Goal: Task Accomplishment & Management: Manage account settings

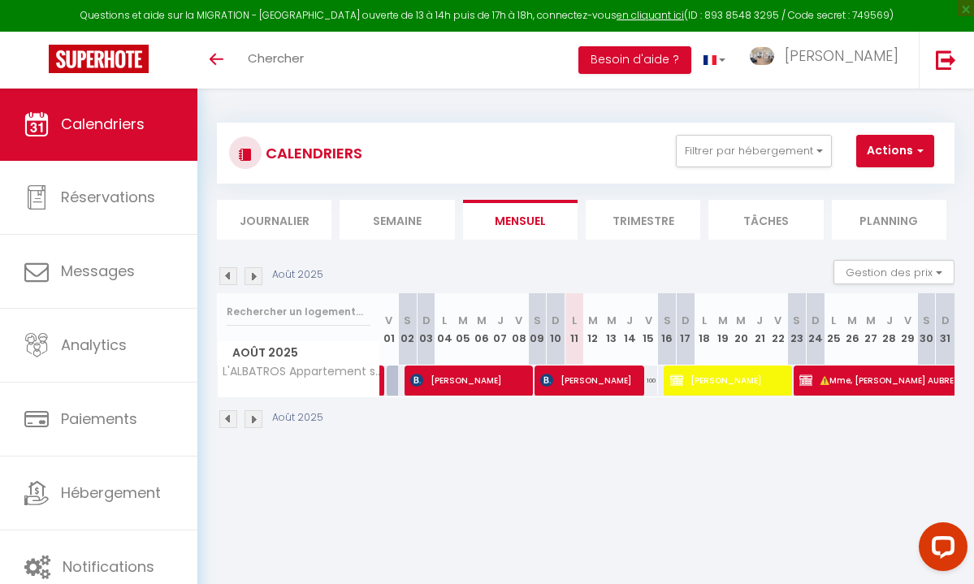
click at [466, 377] on span "[PERSON_NAME]" at bounding box center [469, 380] width 119 height 31
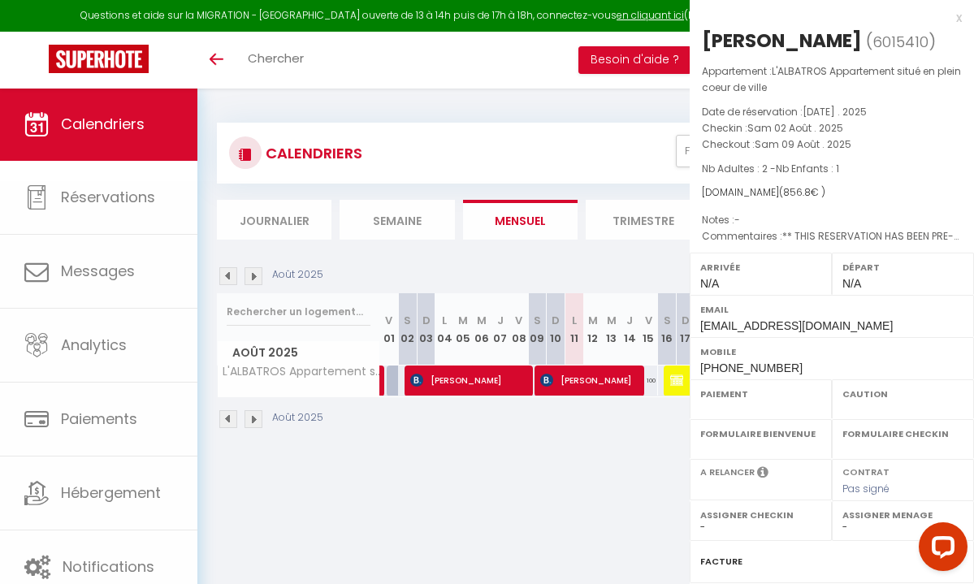
select select "OK"
select select "KO"
select select "0"
select select "1"
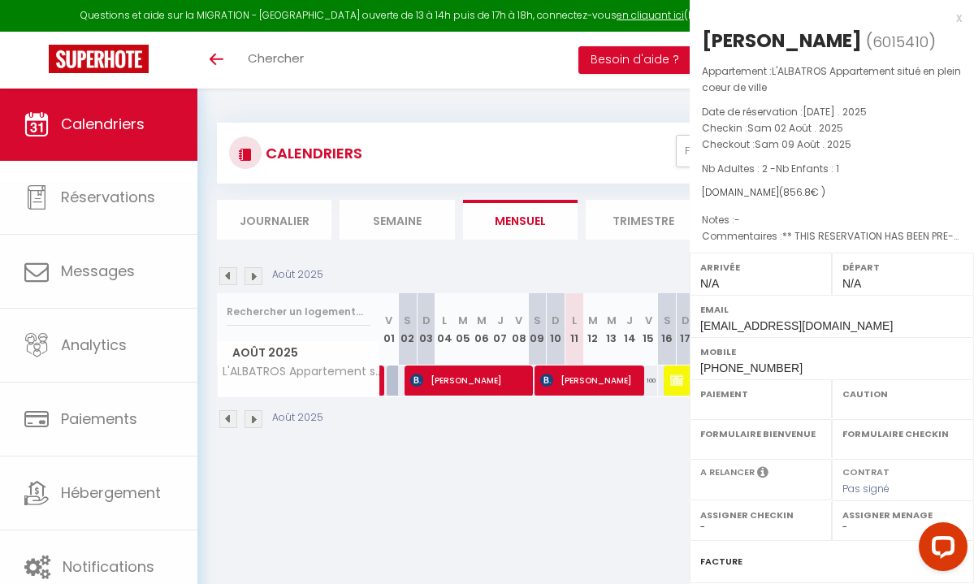
select select
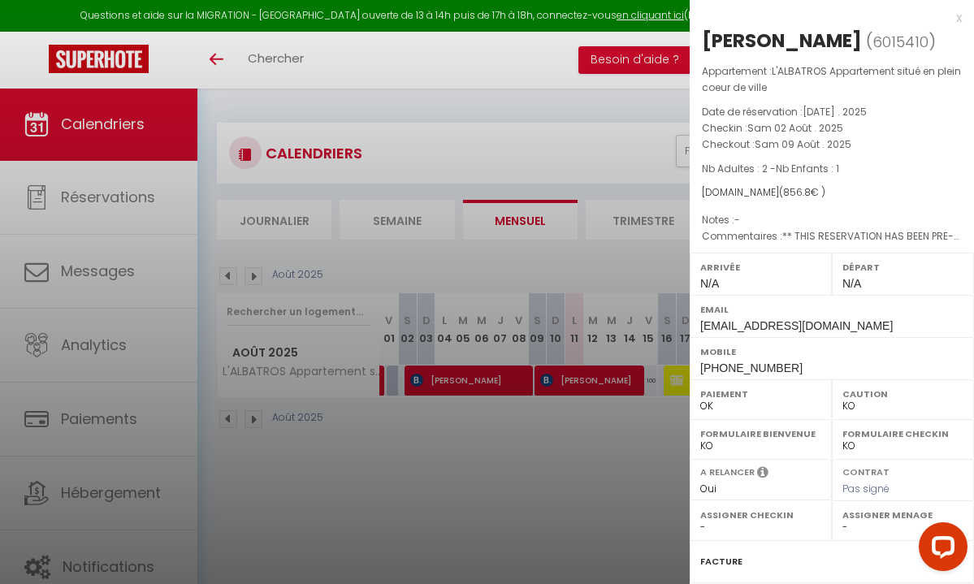
click at [574, 442] on div at bounding box center [487, 292] width 974 height 584
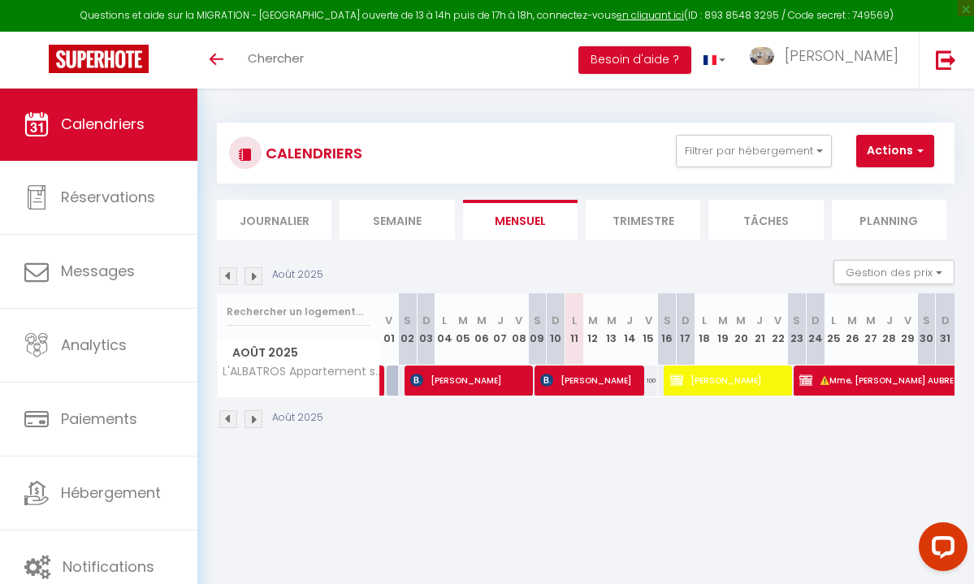
click at [582, 379] on span "[PERSON_NAME]" at bounding box center [590, 380] width 100 height 31
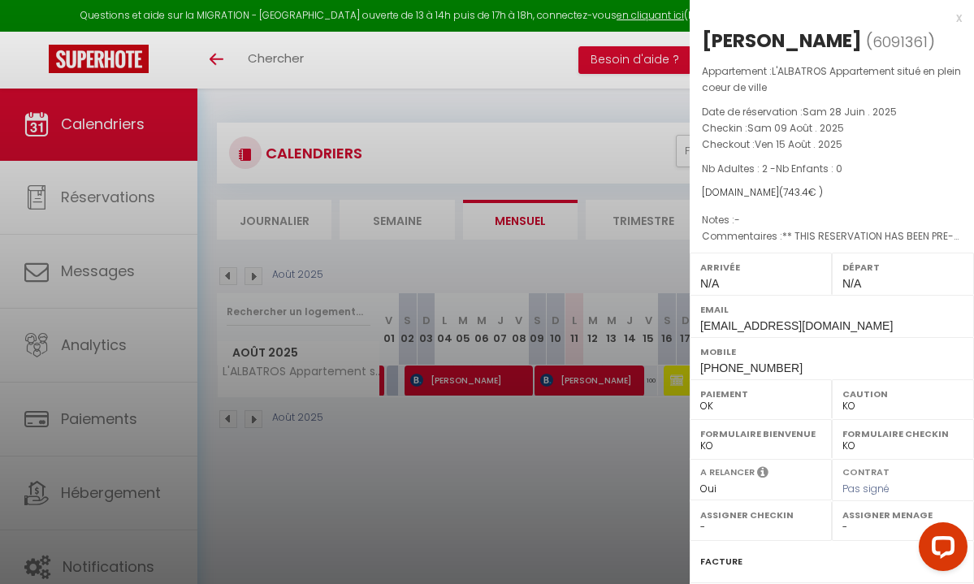
click at [564, 449] on div at bounding box center [487, 292] width 974 height 584
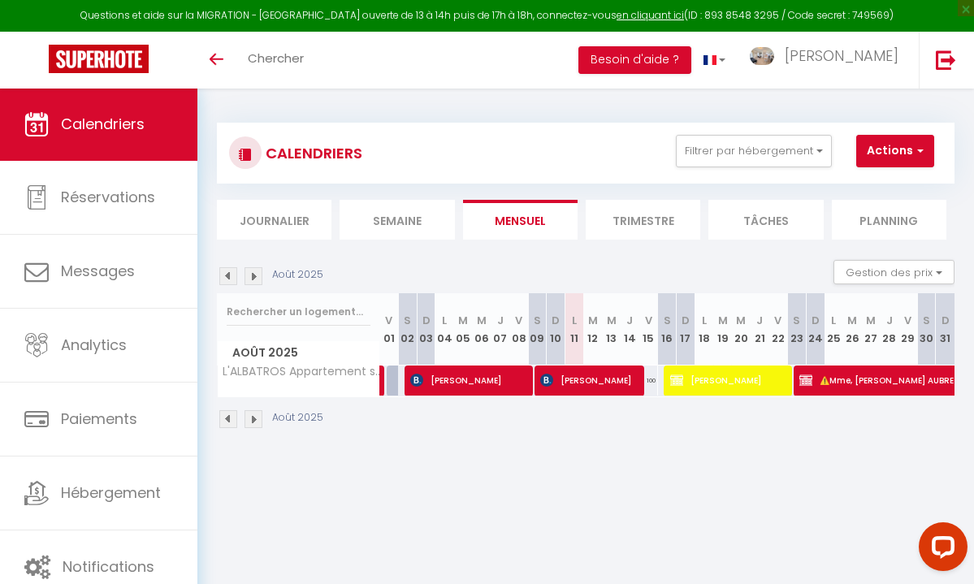
click at [729, 383] on span "[PERSON_NAME]" at bounding box center [729, 380] width 119 height 31
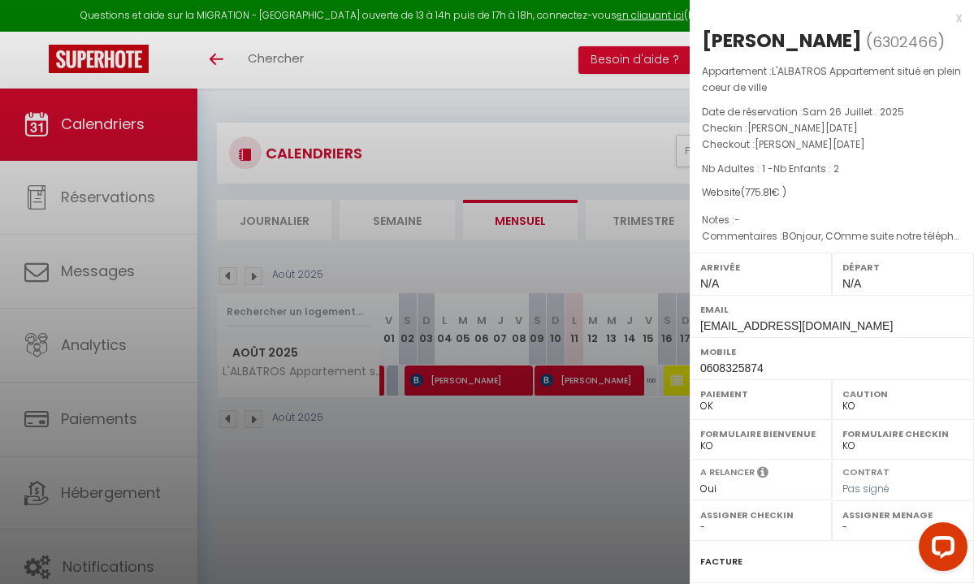
click at [646, 448] on div at bounding box center [487, 292] width 974 height 584
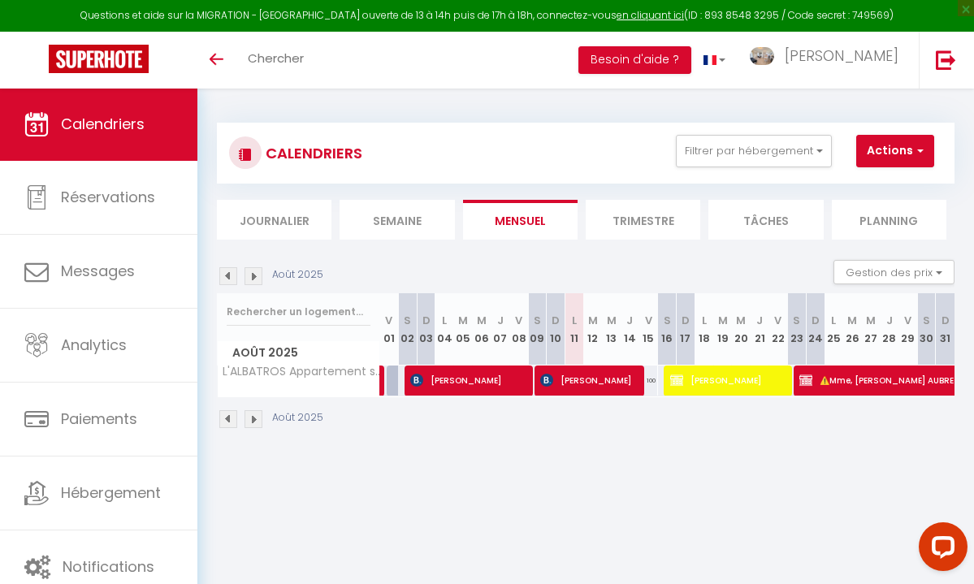
click at [738, 377] on span "[PERSON_NAME]" at bounding box center [729, 380] width 119 height 31
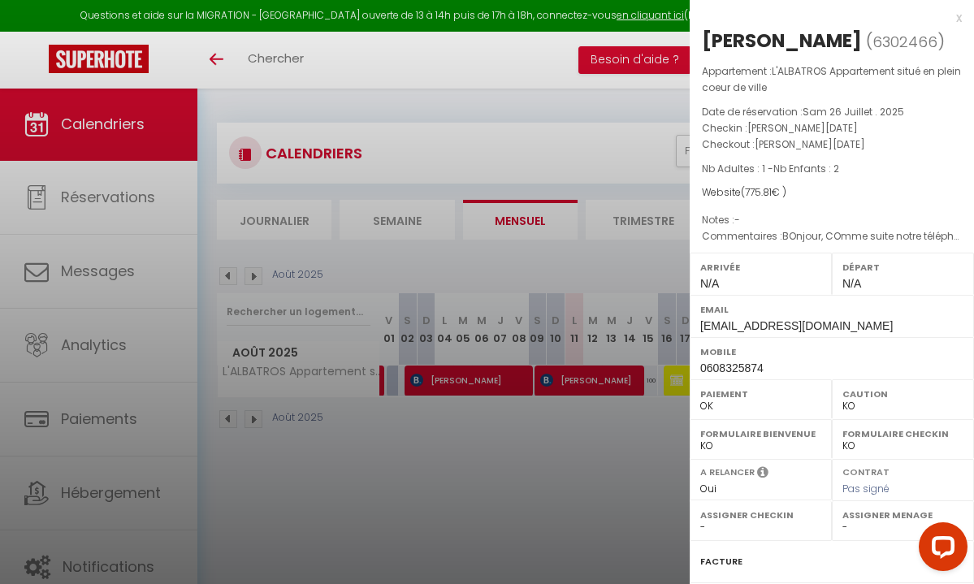
click at [573, 487] on div at bounding box center [487, 292] width 974 height 584
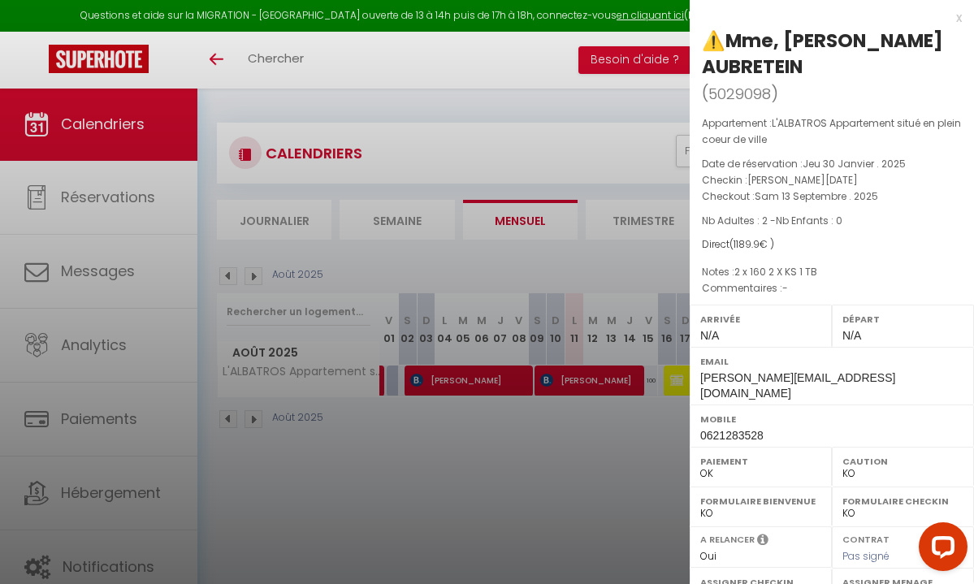
click at [560, 469] on div at bounding box center [487, 292] width 974 height 584
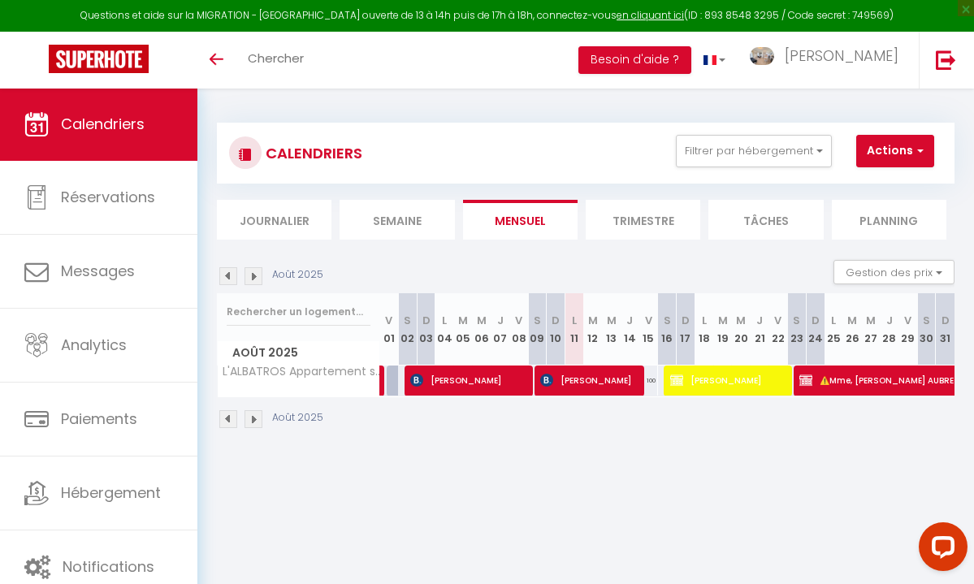
click at [231, 271] on img at bounding box center [228, 276] width 18 height 18
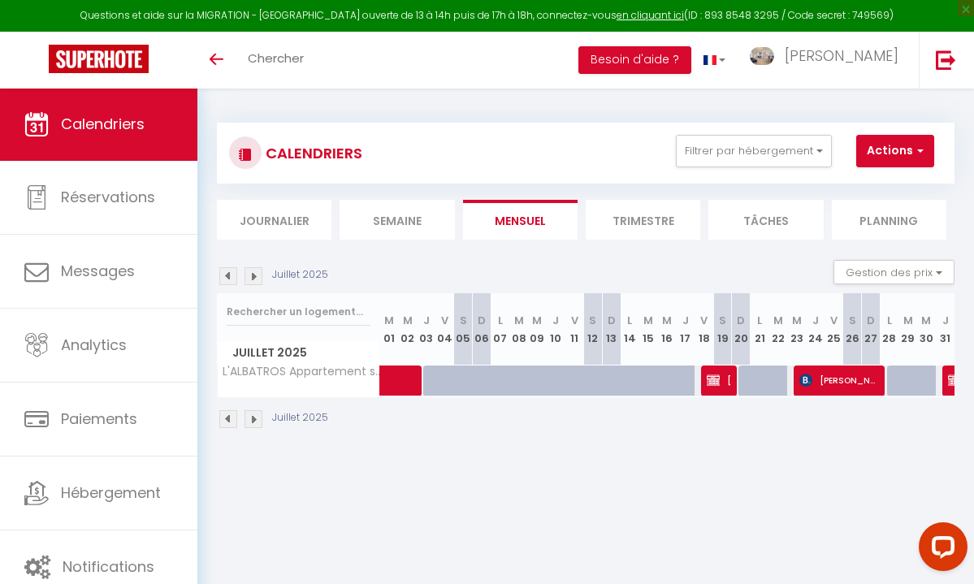
click at [401, 379] on span at bounding box center [429, 381] width 75 height 31
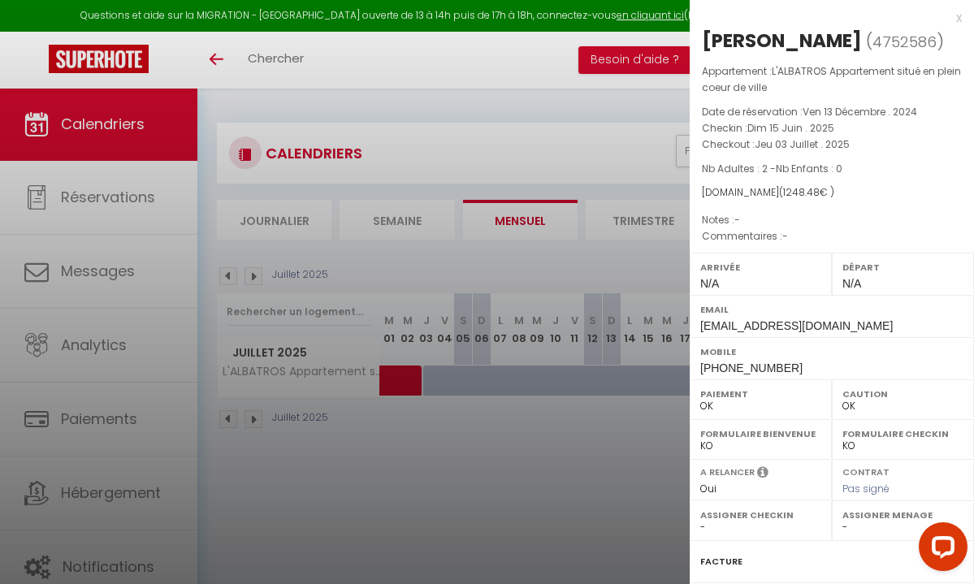
click at [533, 455] on div at bounding box center [487, 292] width 974 height 584
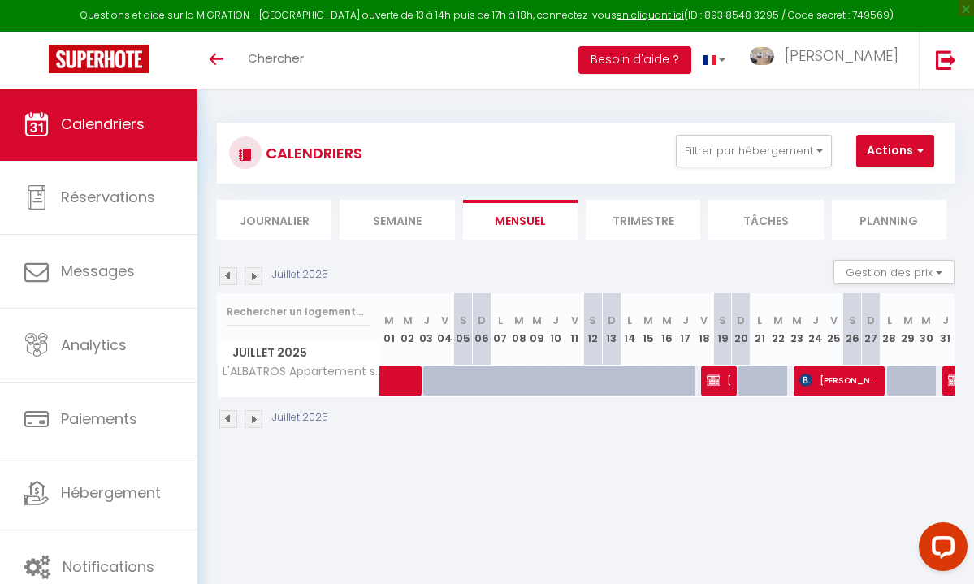
click at [716, 380] on img at bounding box center [713, 380] width 13 height 13
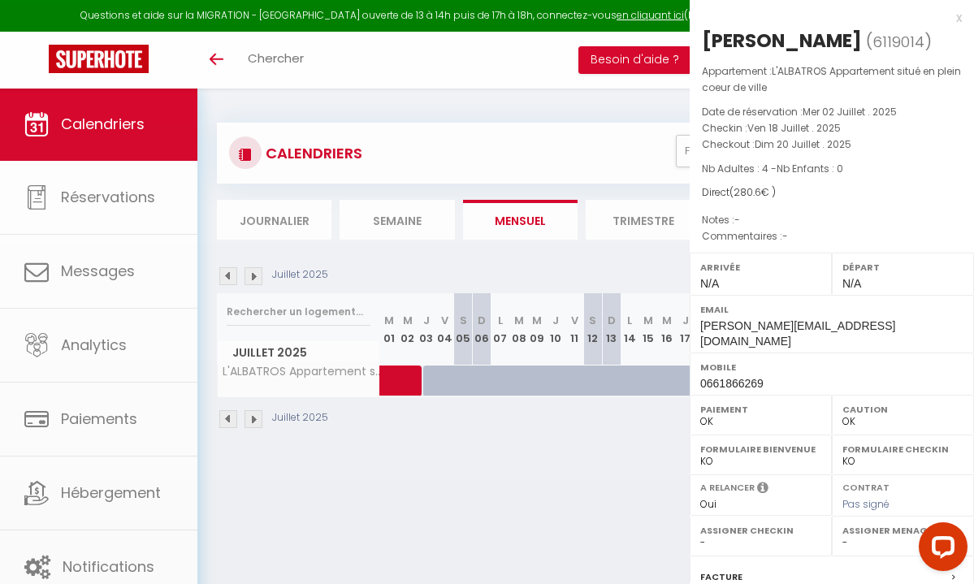
select select "KO"
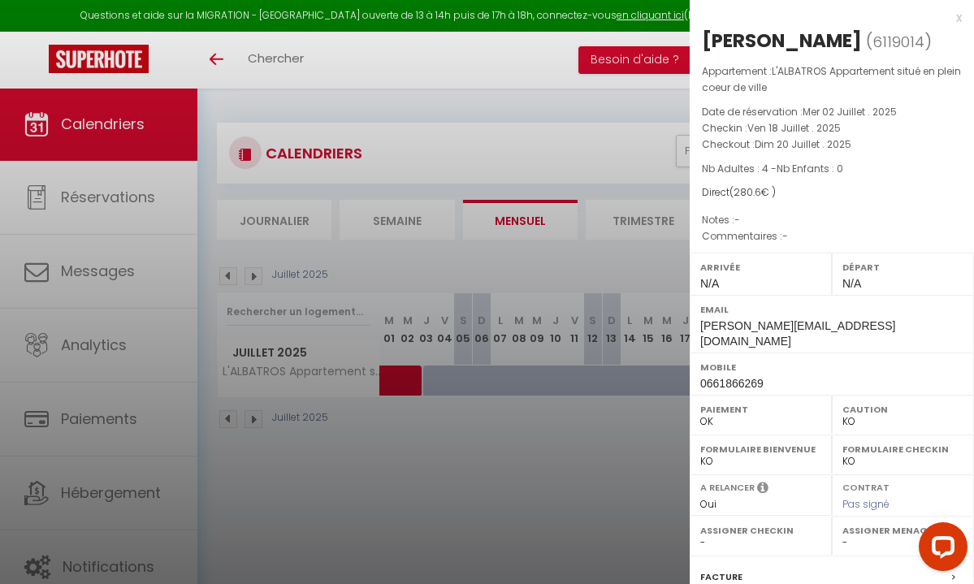
click at [586, 460] on div at bounding box center [487, 292] width 974 height 584
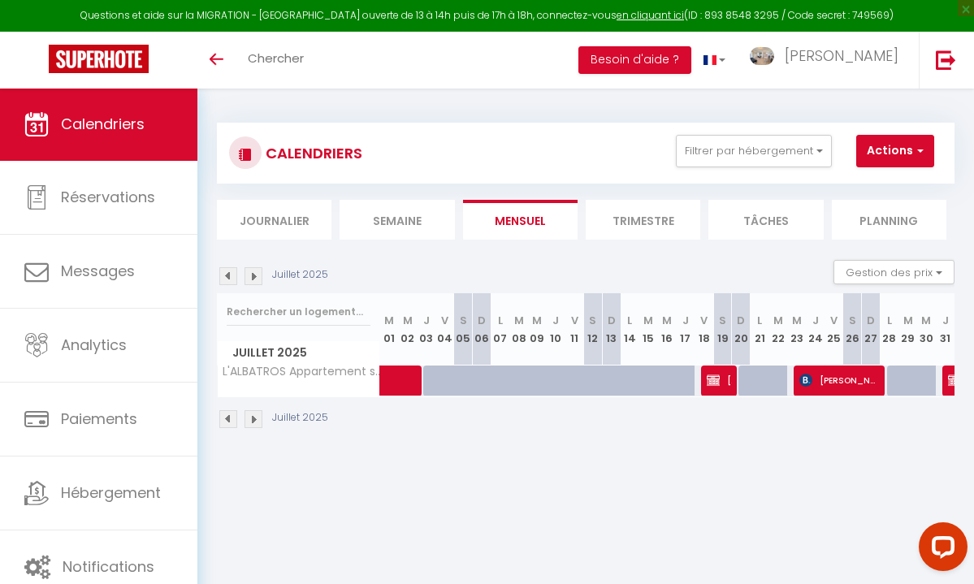
click at [822, 379] on span "GILLES LE LIEVRE" at bounding box center [839, 380] width 81 height 31
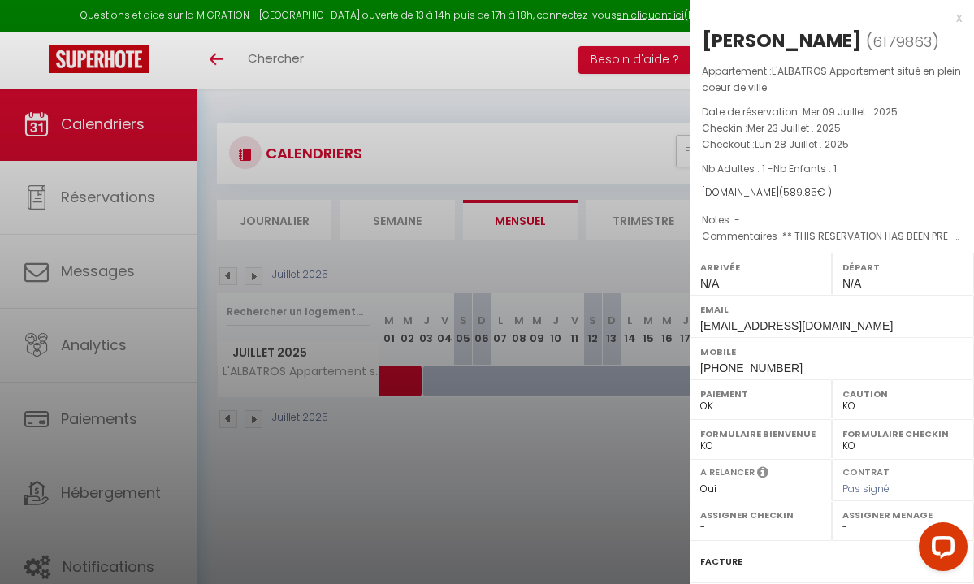
click at [602, 448] on div at bounding box center [487, 292] width 974 height 584
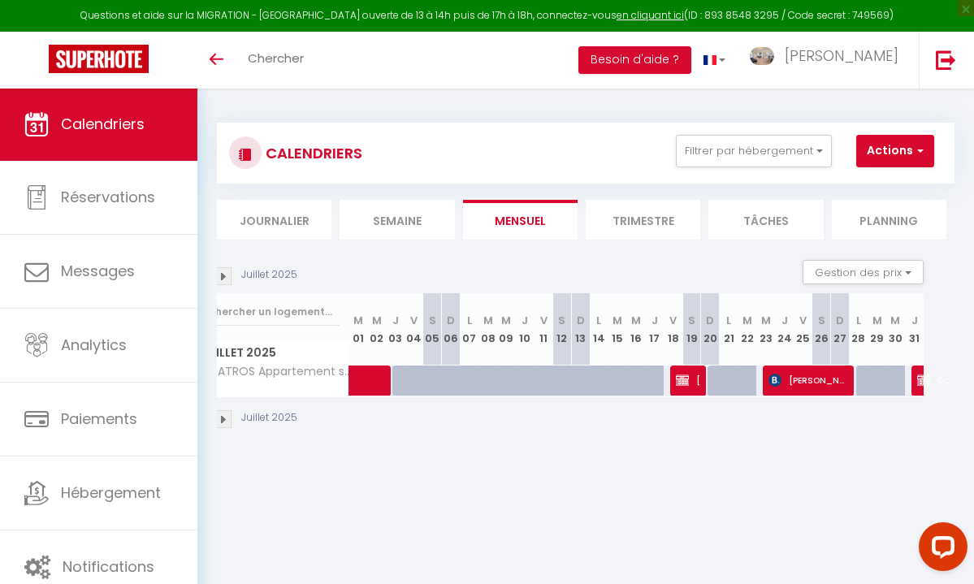
scroll to position [0, 31]
click at [920, 378] on img at bounding box center [923, 380] width 13 height 13
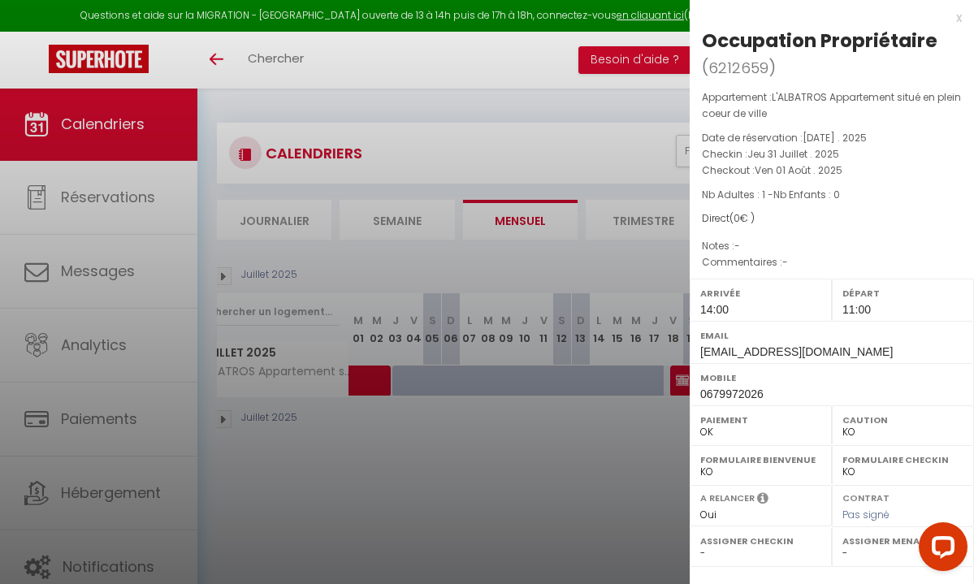
click at [613, 500] on div at bounding box center [487, 292] width 974 height 584
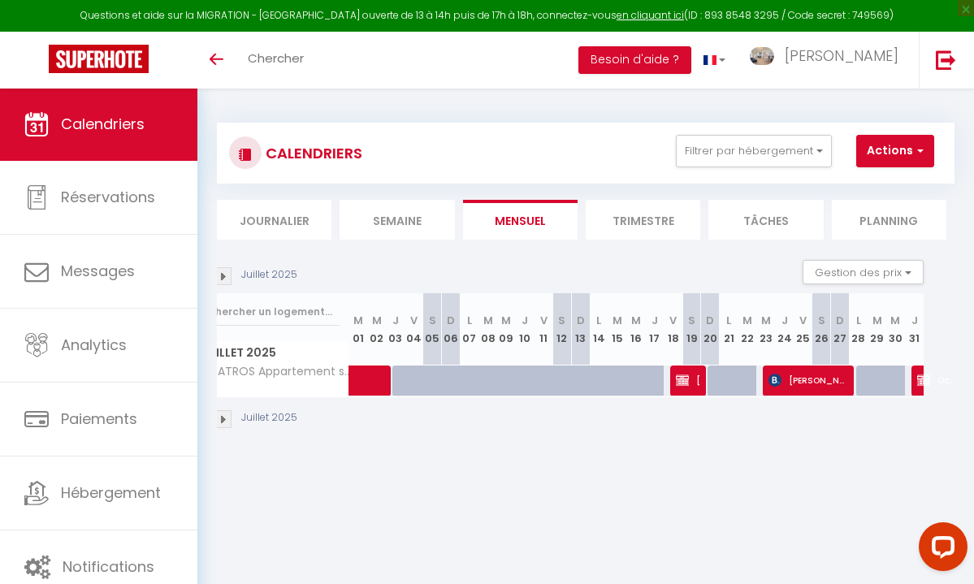
click at [223, 418] on img at bounding box center [223, 419] width 18 height 18
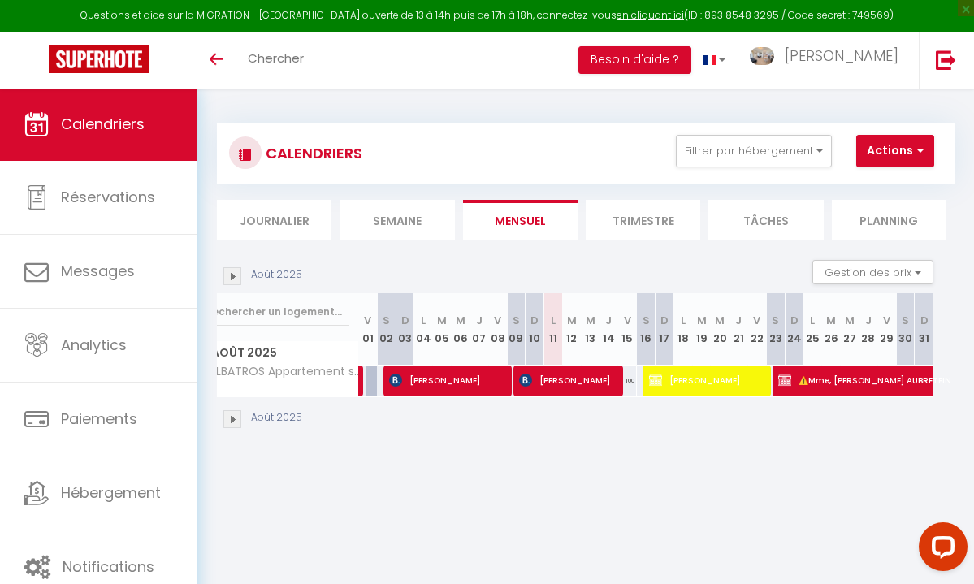
scroll to position [0, 15]
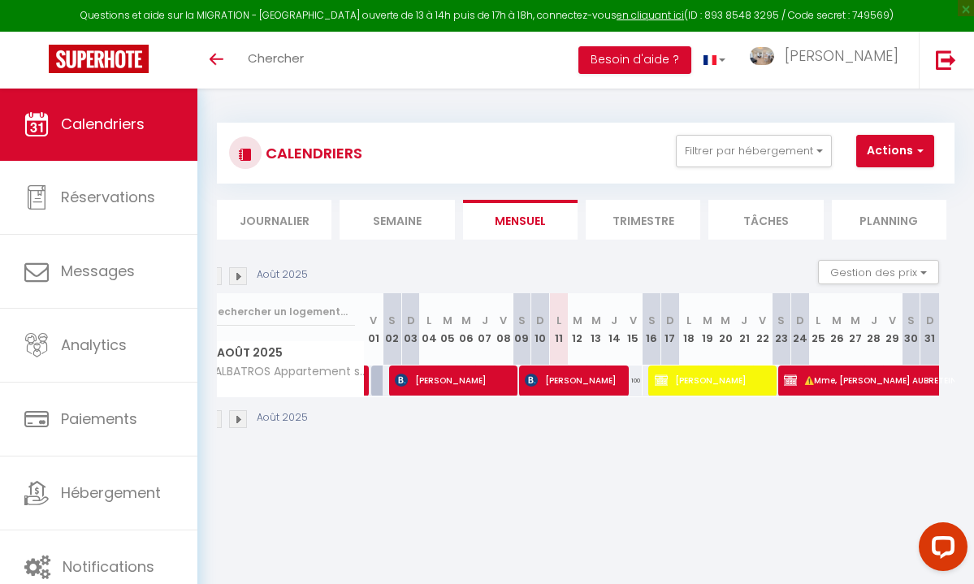
click at [239, 417] on img at bounding box center [238, 419] width 18 height 18
select select "KO"
select select "0"
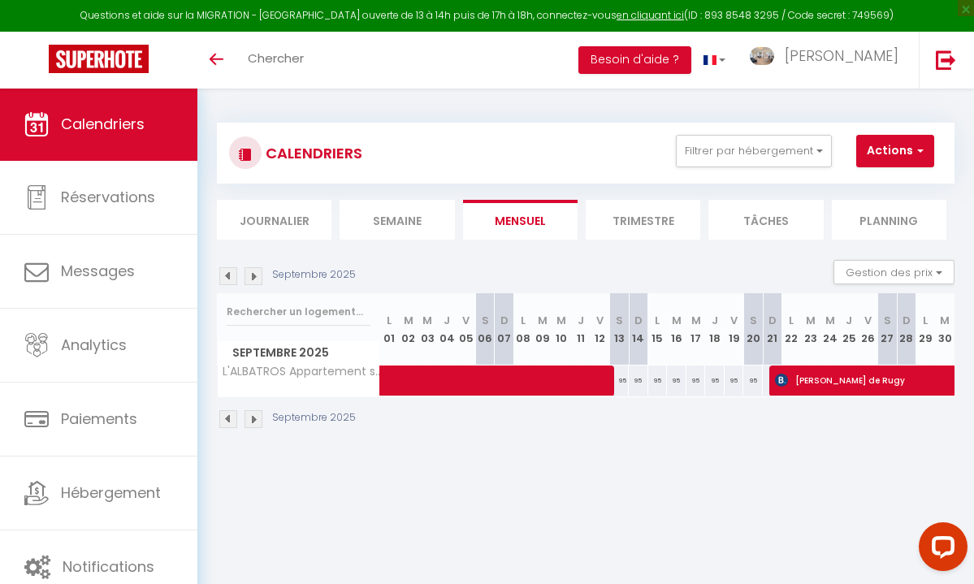
click at [478, 379] on span at bounding box center [616, 381] width 448 height 31
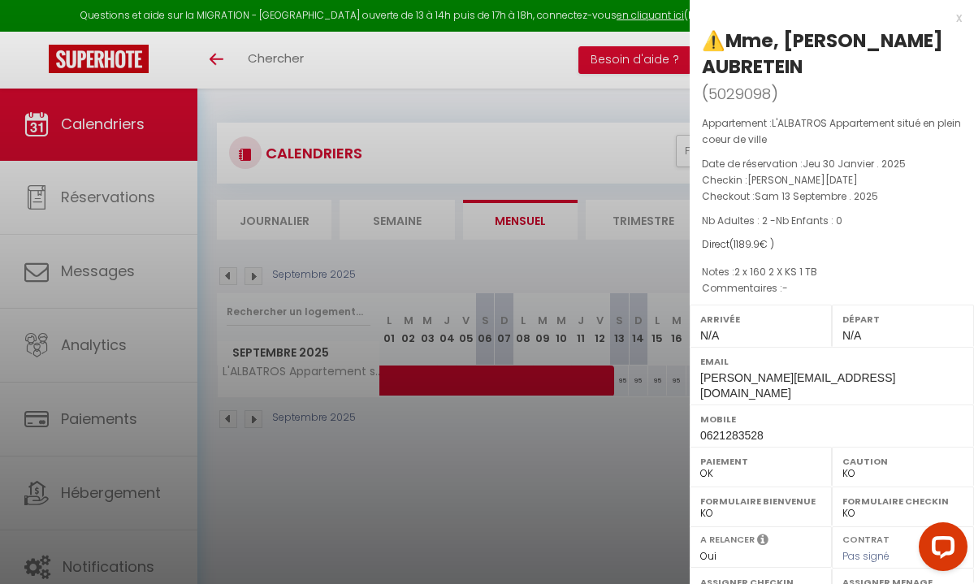
click at [478, 379] on div at bounding box center [487, 292] width 974 height 584
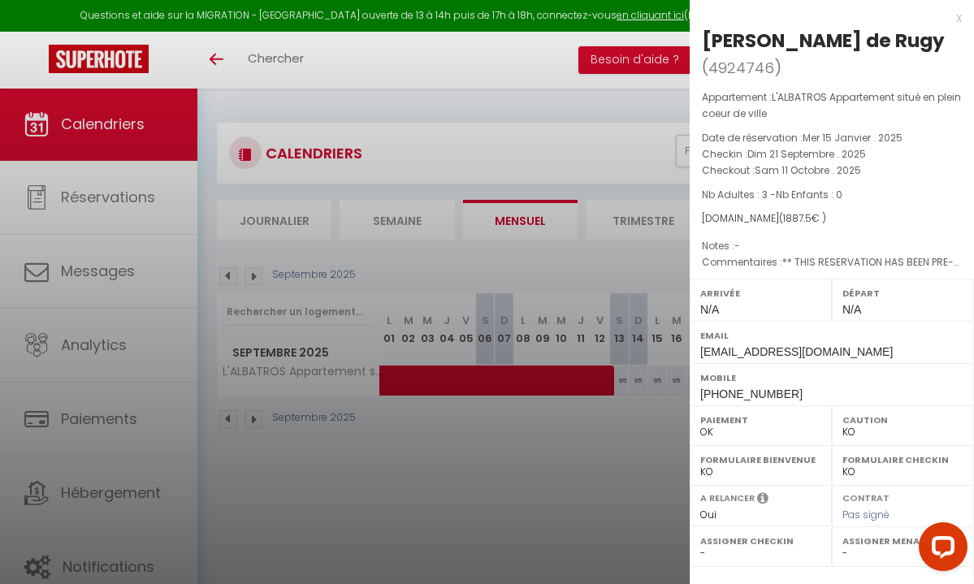
click at [608, 479] on div at bounding box center [487, 292] width 974 height 584
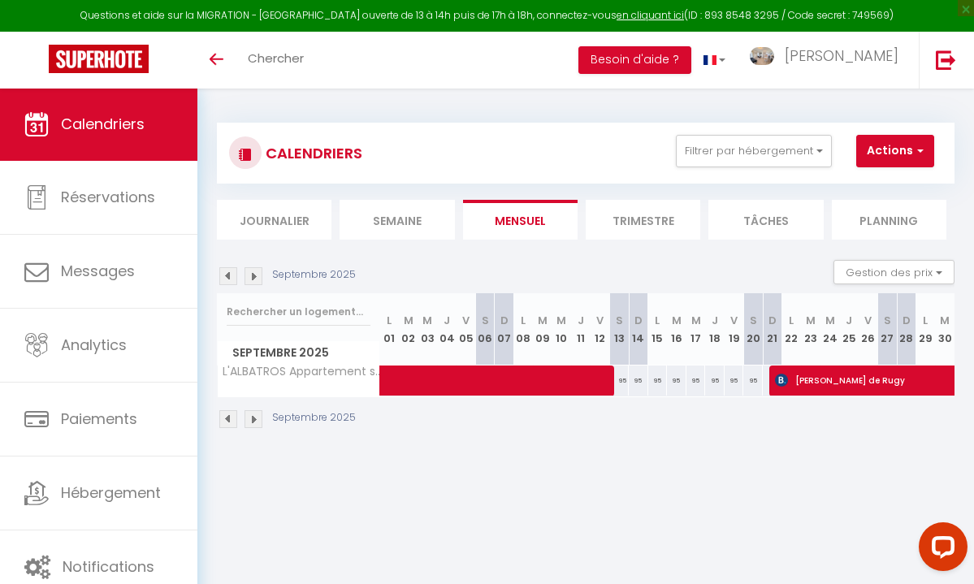
scroll to position [0, 0]
click at [252, 418] on img at bounding box center [253, 419] width 18 height 18
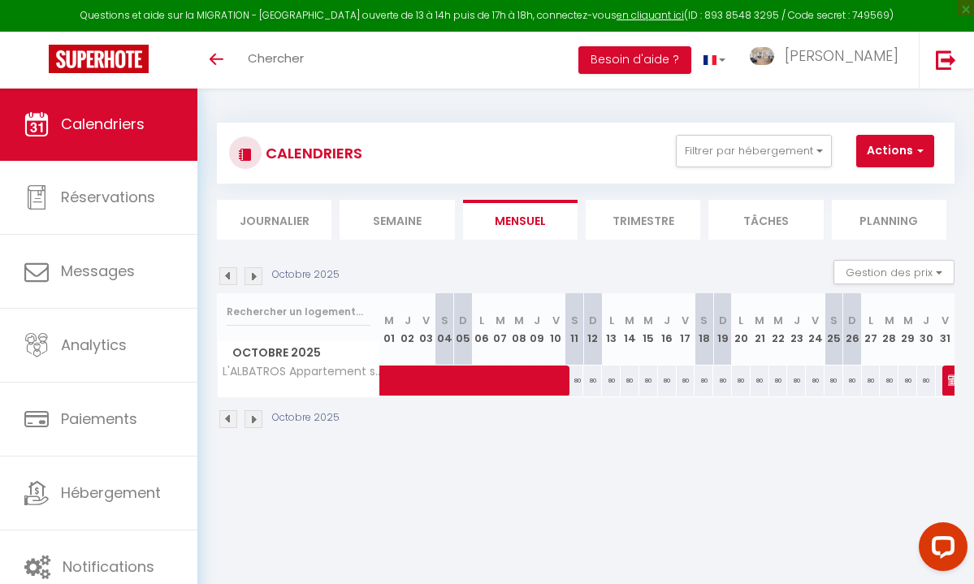
click at [480, 379] on span at bounding box center [579, 381] width 374 height 31
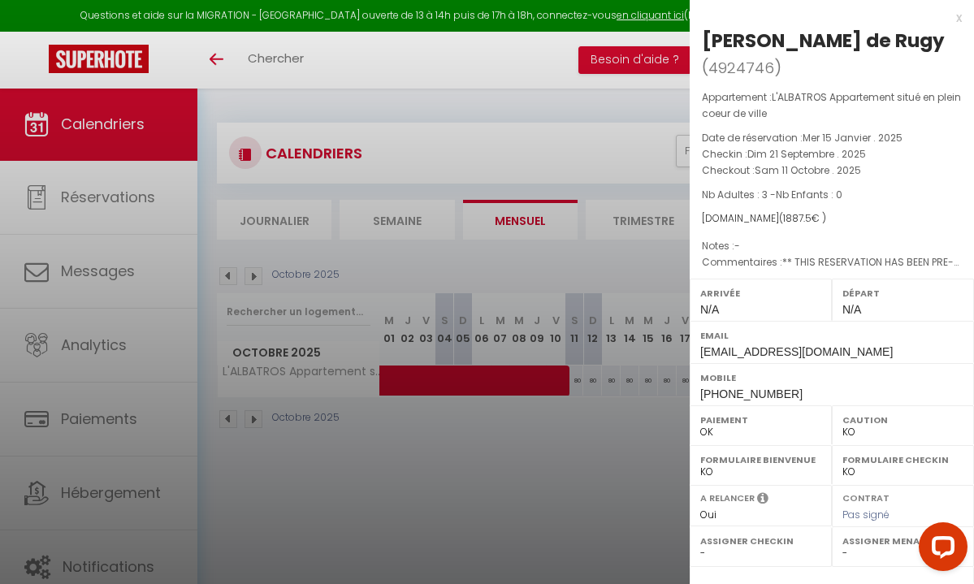
click at [496, 444] on div at bounding box center [487, 292] width 974 height 584
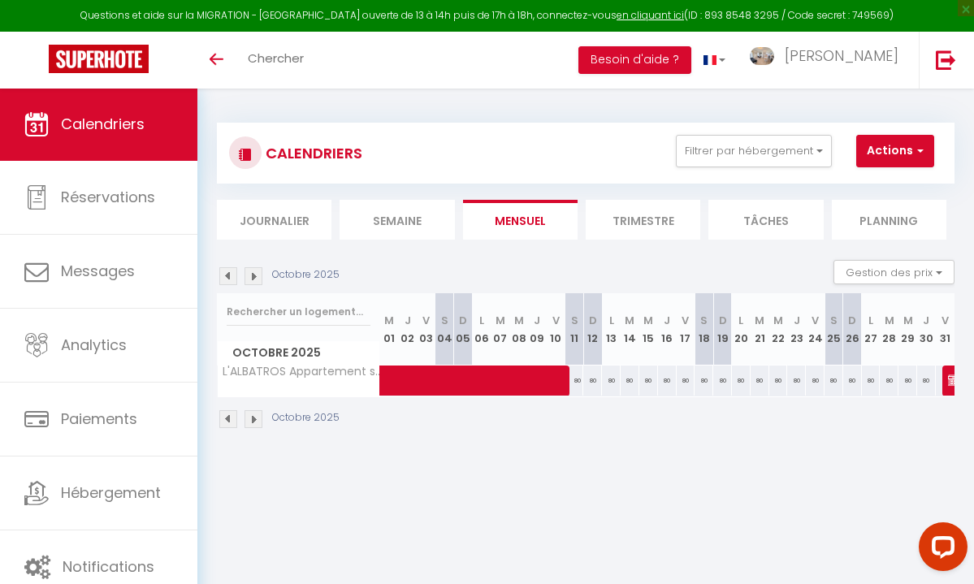
click at [470, 379] on span at bounding box center [579, 381] width 374 height 31
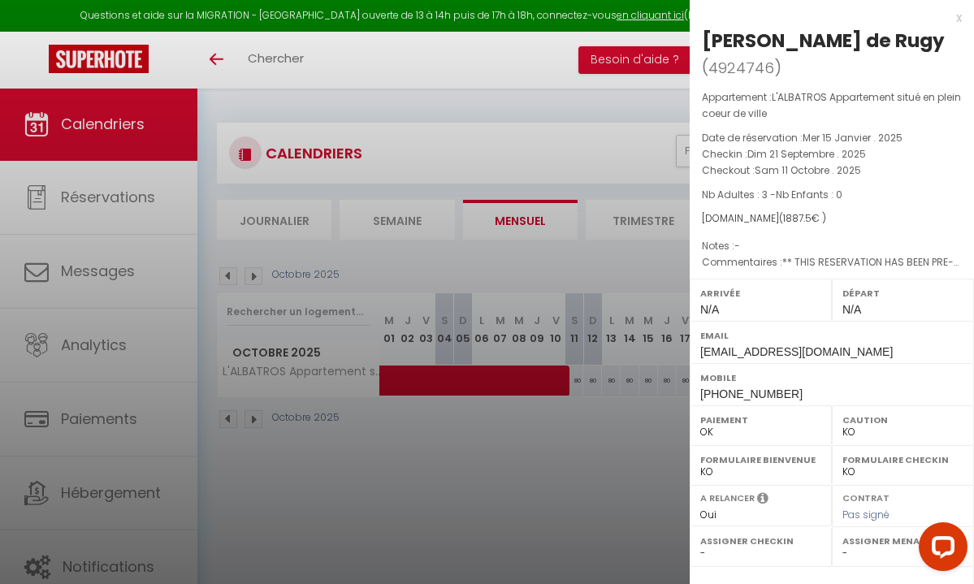
click at [507, 446] on div at bounding box center [487, 292] width 974 height 584
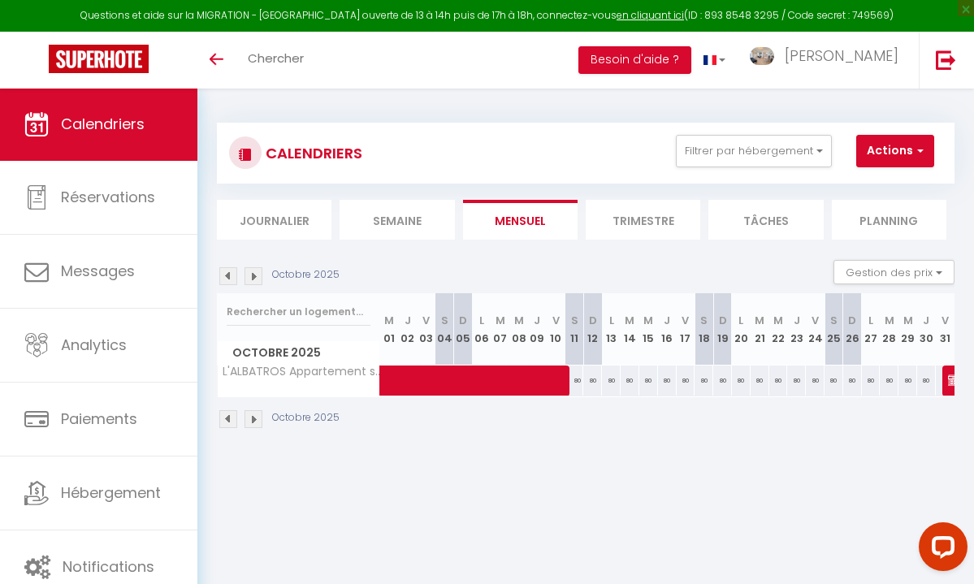
click at [253, 417] on img at bounding box center [253, 419] width 18 height 18
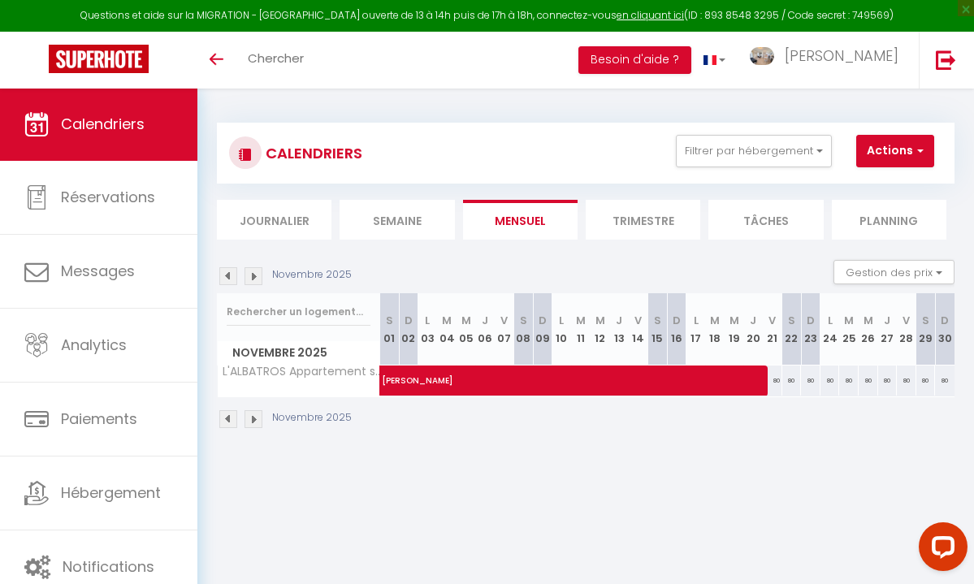
click at [574, 376] on span "Agnès HOUPEAUX" at bounding box center [755, 372] width 747 height 31
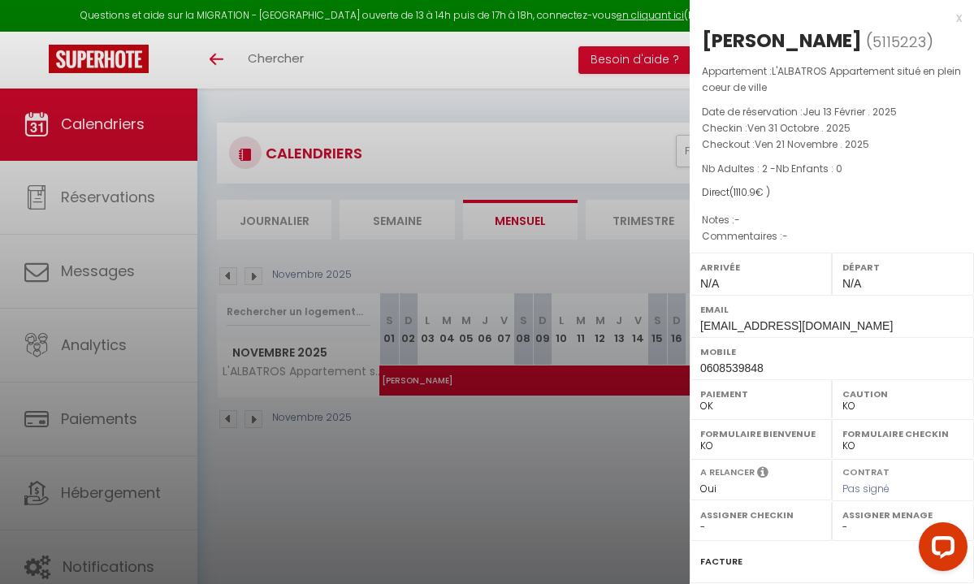
click at [487, 451] on div at bounding box center [487, 292] width 974 height 584
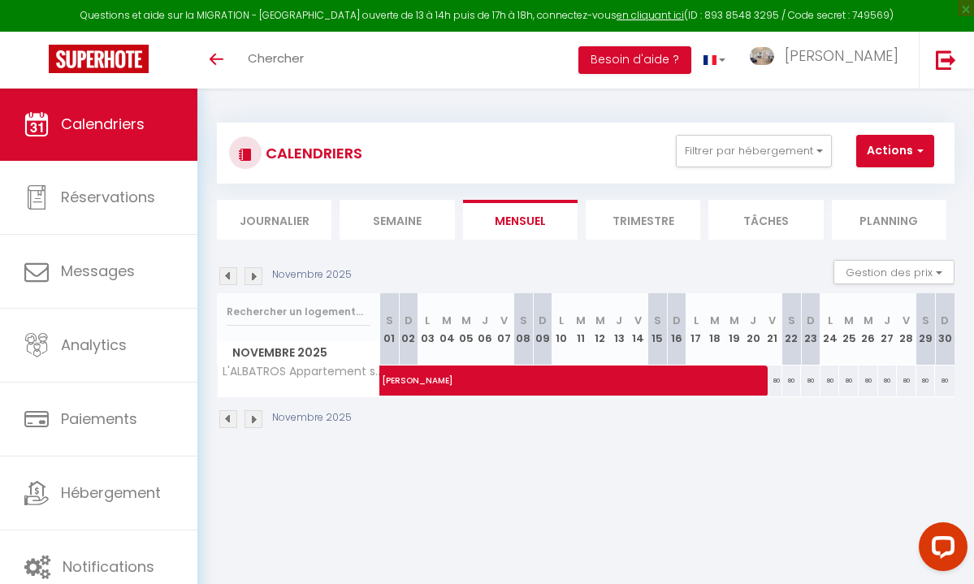
click at [227, 418] on img at bounding box center [228, 419] width 18 height 18
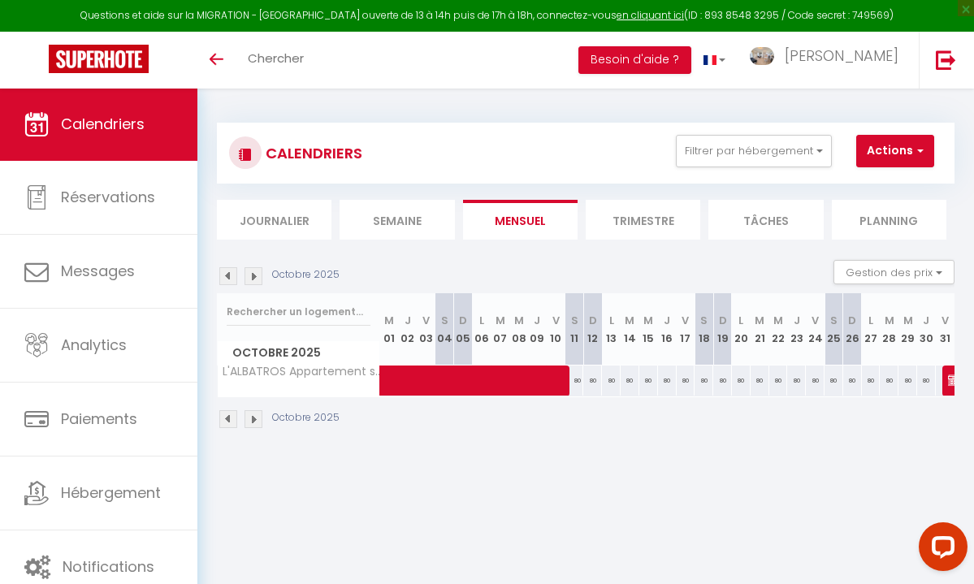
click at [227, 418] on img at bounding box center [228, 419] width 18 height 18
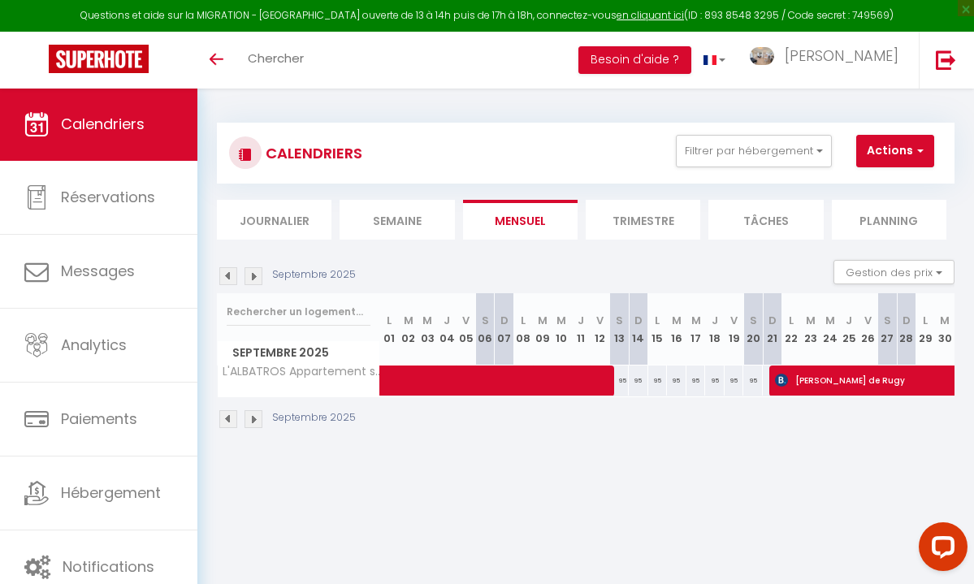
click at [229, 418] on img at bounding box center [228, 419] width 18 height 18
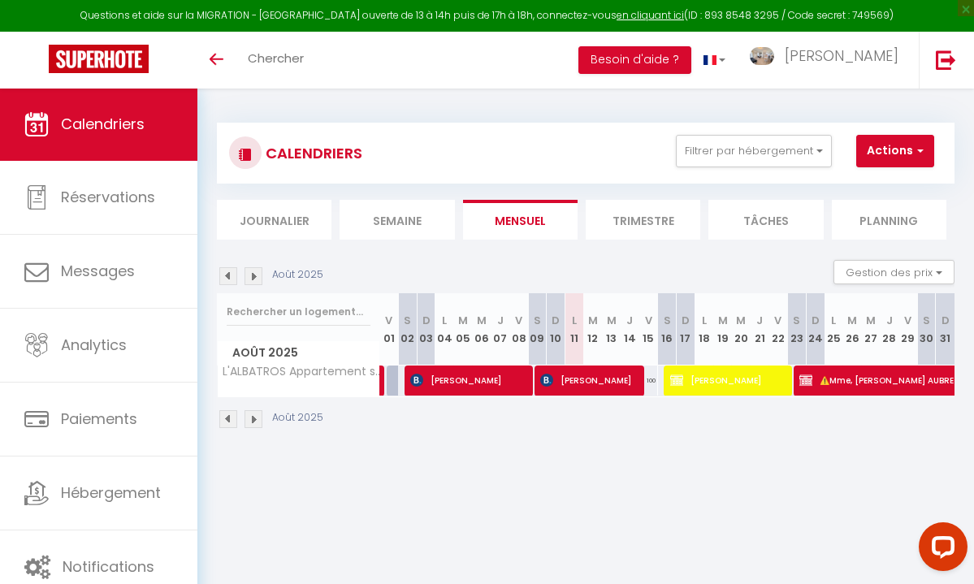
click at [229, 415] on img at bounding box center [228, 419] width 18 height 18
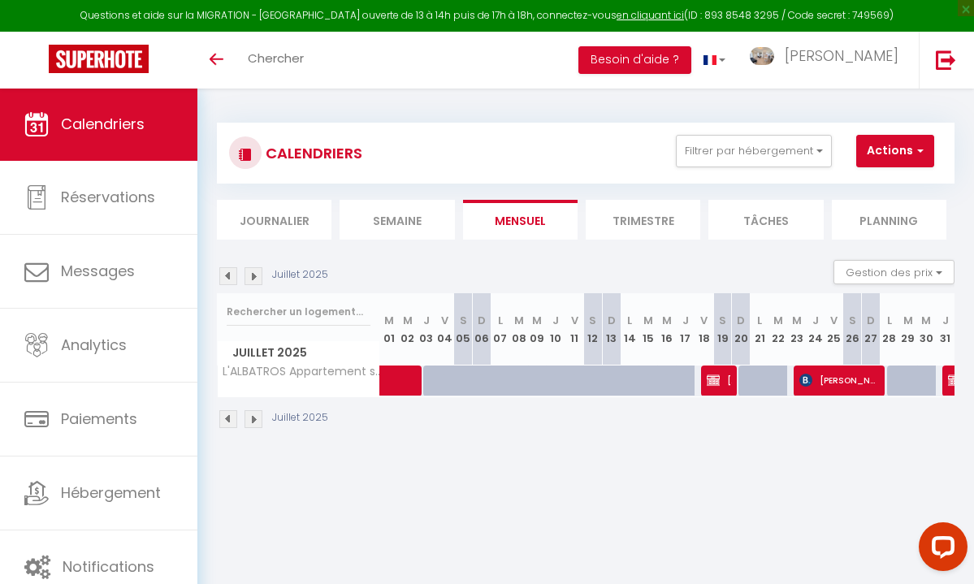
click at [232, 417] on img at bounding box center [228, 419] width 18 height 18
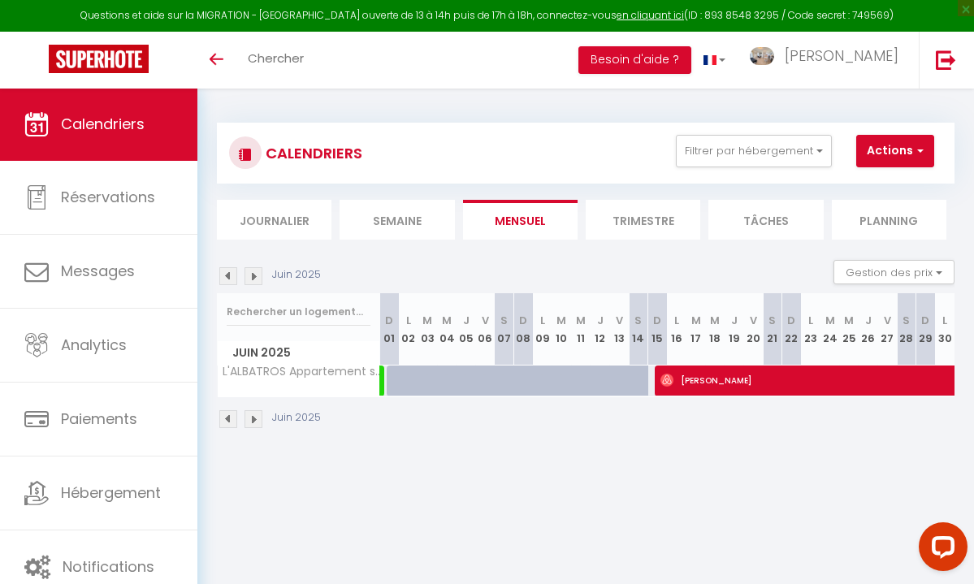
click at [236, 417] on img at bounding box center [228, 419] width 18 height 18
select select "KO"
select select "0"
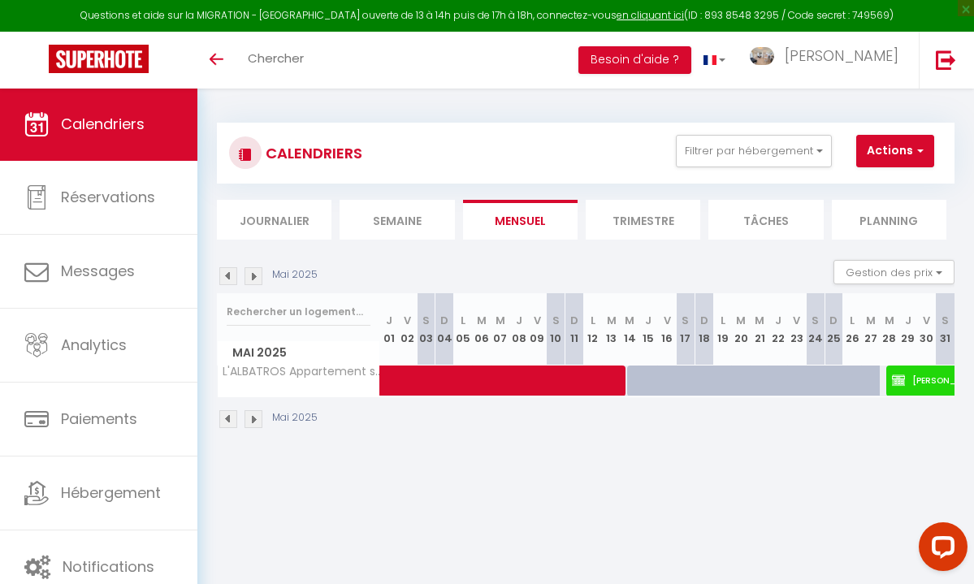
click at [497, 381] on span at bounding box center [635, 381] width 486 height 31
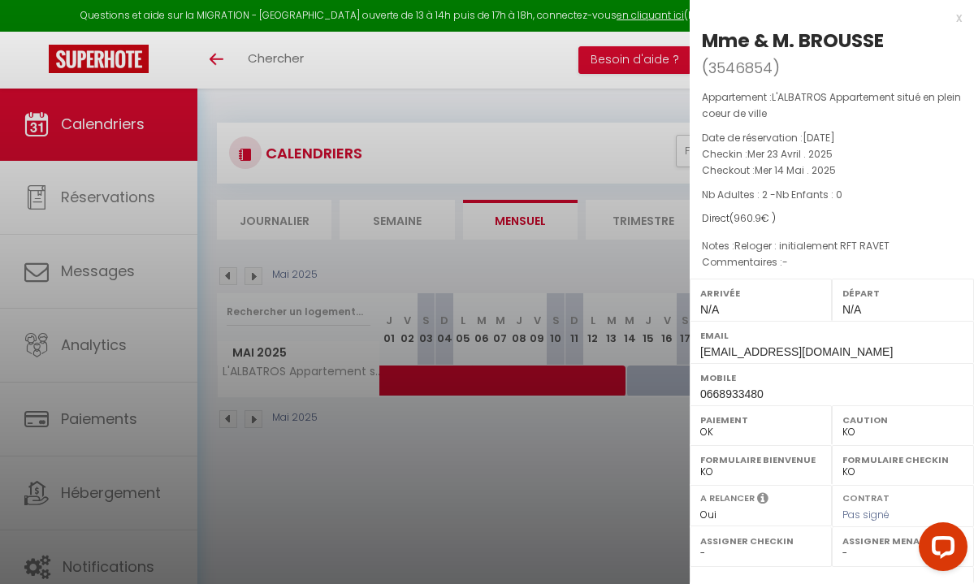
click at [402, 487] on div at bounding box center [487, 292] width 974 height 584
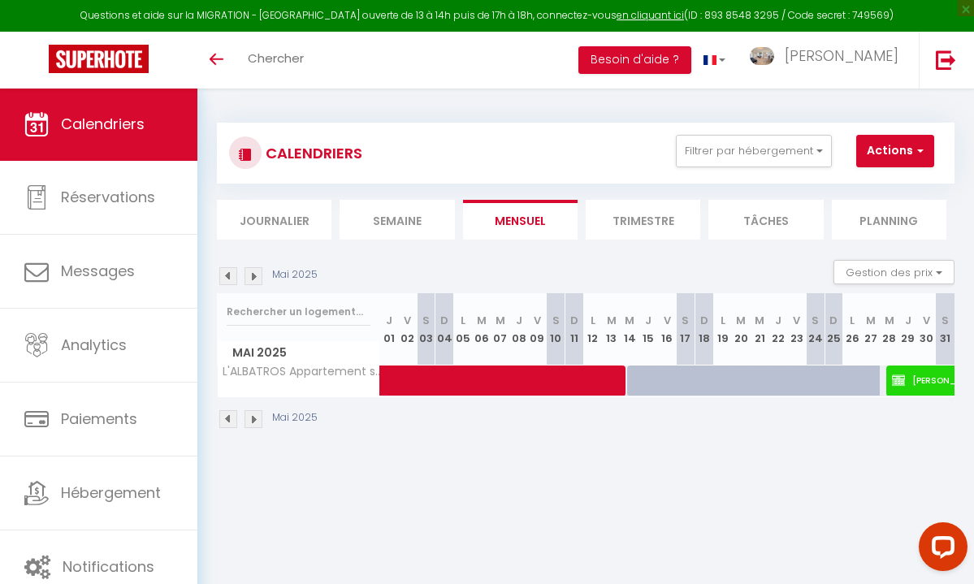
click at [927, 379] on span "ANITA MONNEREAU" at bounding box center [966, 380] width 149 height 31
select select "OK"
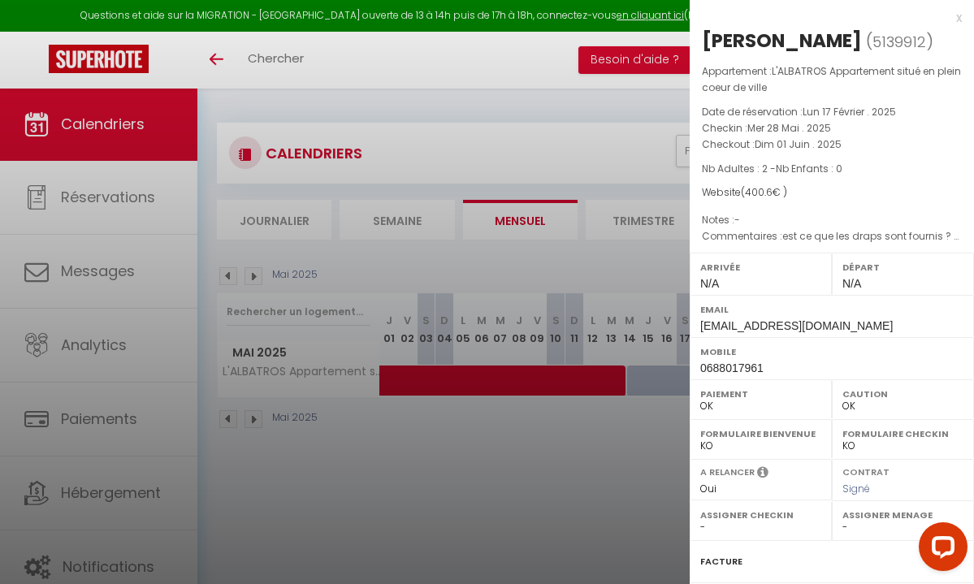
click at [587, 451] on div at bounding box center [487, 292] width 974 height 584
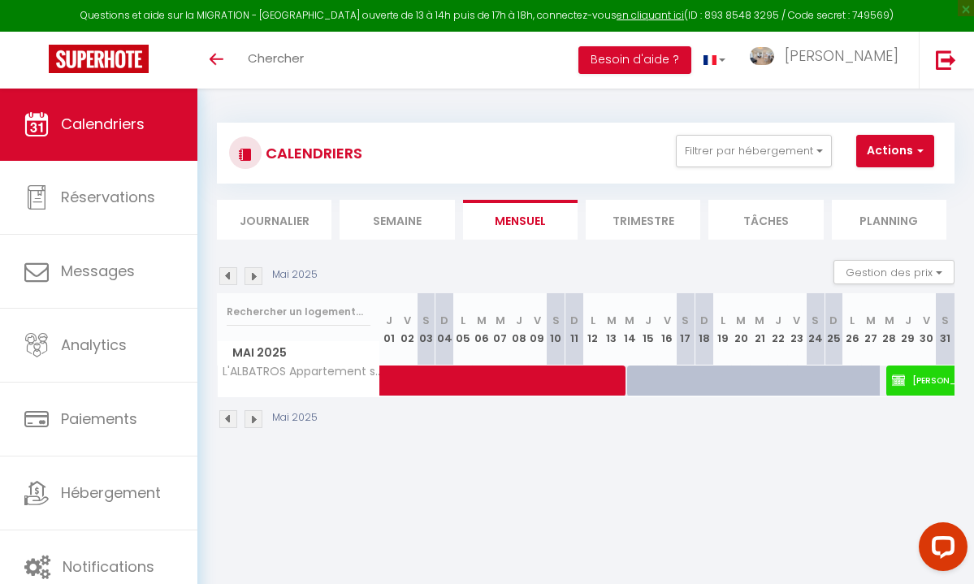
click at [253, 418] on img at bounding box center [253, 419] width 18 height 18
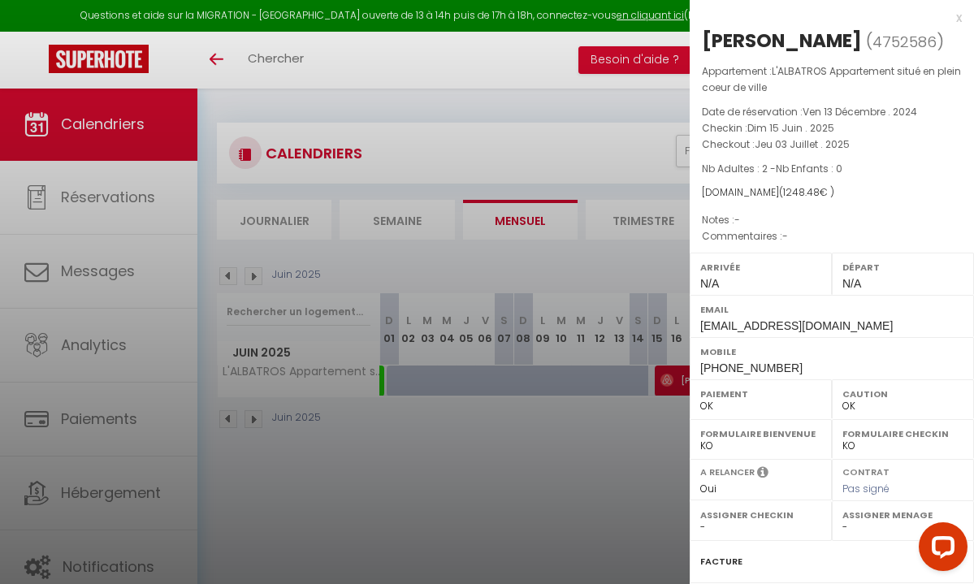
click at [642, 435] on div at bounding box center [487, 292] width 974 height 584
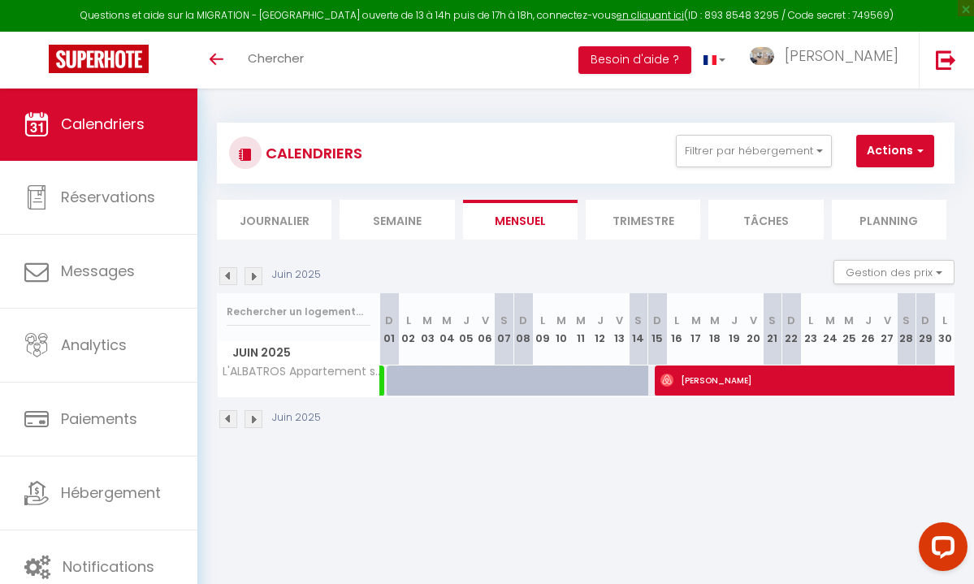
click at [257, 420] on img at bounding box center [253, 419] width 18 height 18
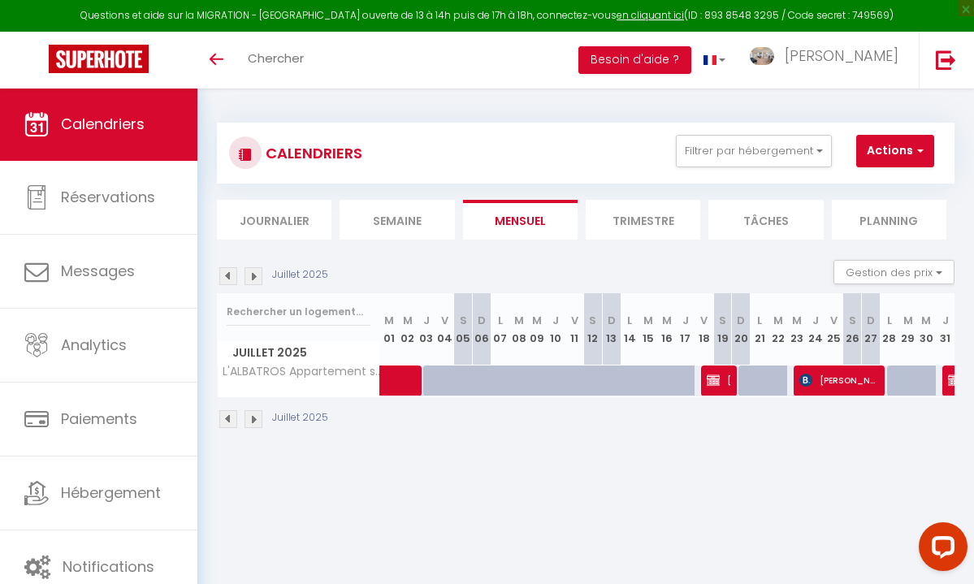
click at [389, 384] on link at bounding box center [383, 381] width 19 height 31
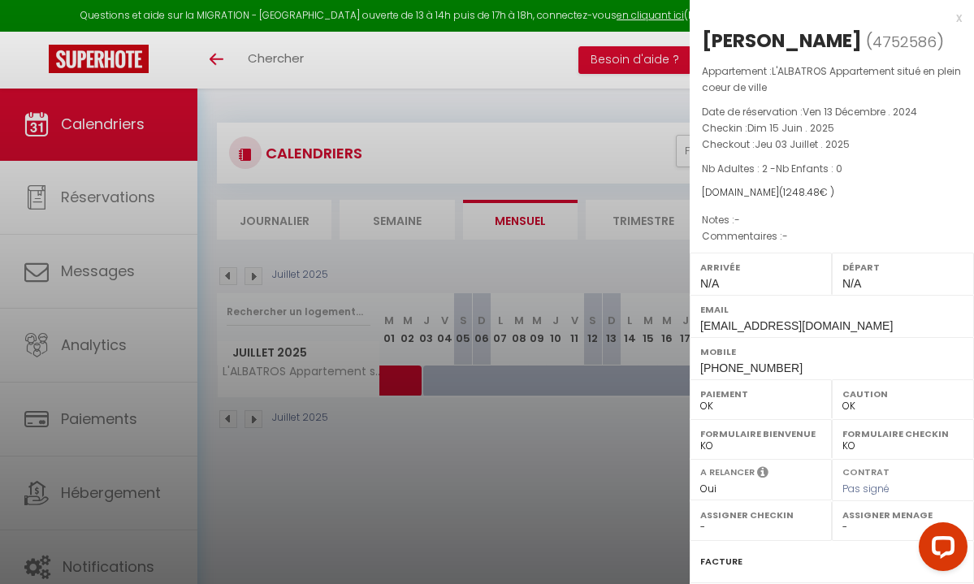
click at [389, 384] on div at bounding box center [487, 292] width 974 height 584
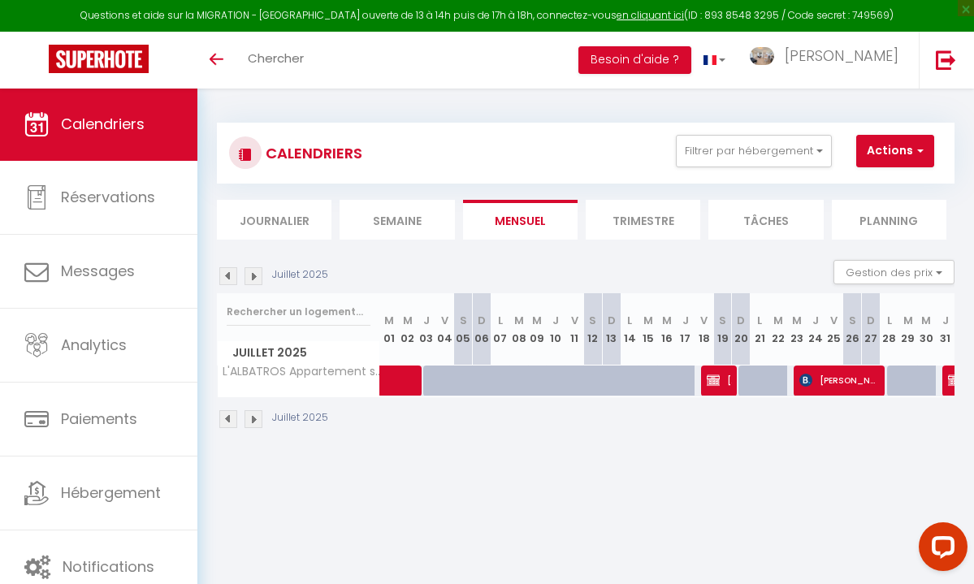
click at [720, 379] on img at bounding box center [713, 380] width 13 height 13
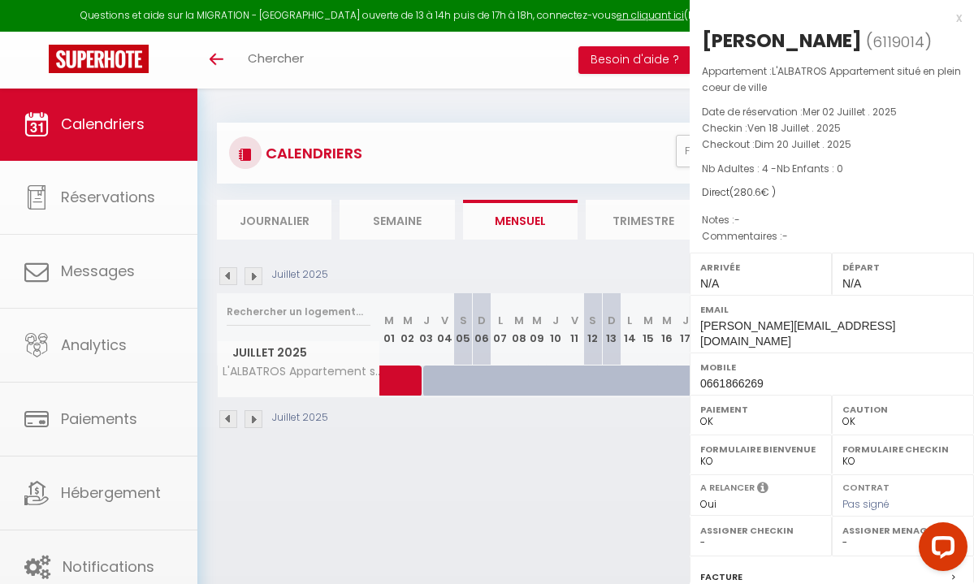
select select "KO"
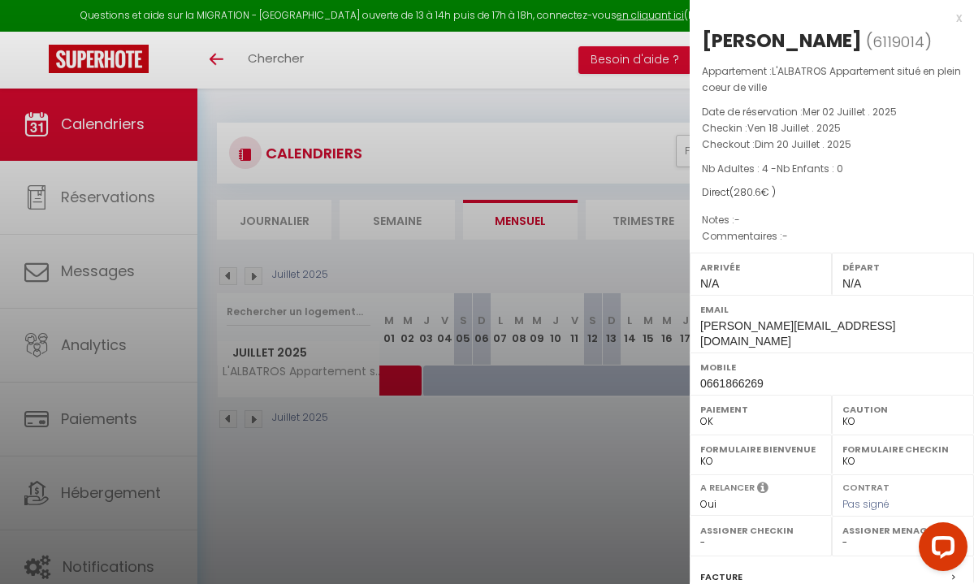
click at [617, 442] on div at bounding box center [487, 292] width 974 height 584
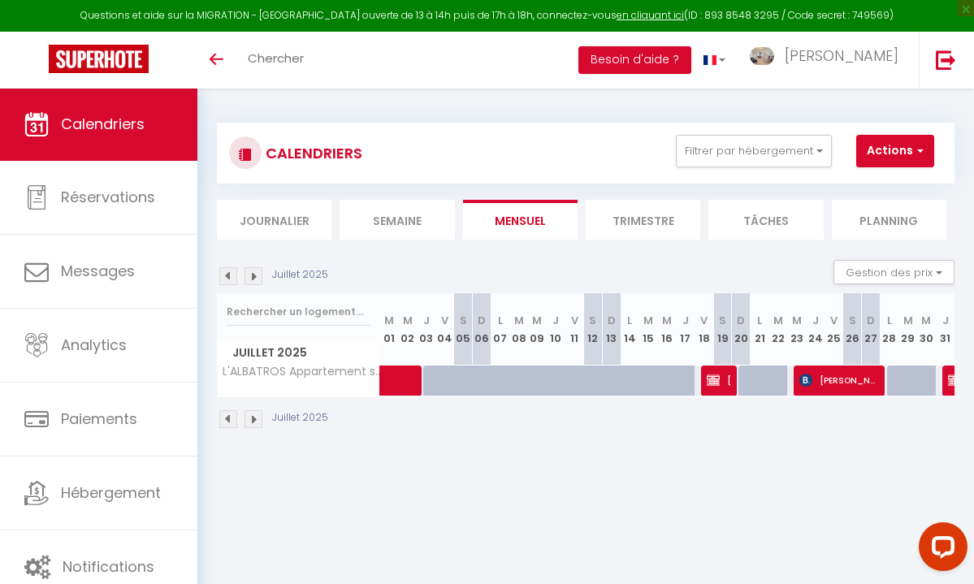
click at [834, 380] on span "GILLES LE LIEVRE" at bounding box center [839, 380] width 81 height 31
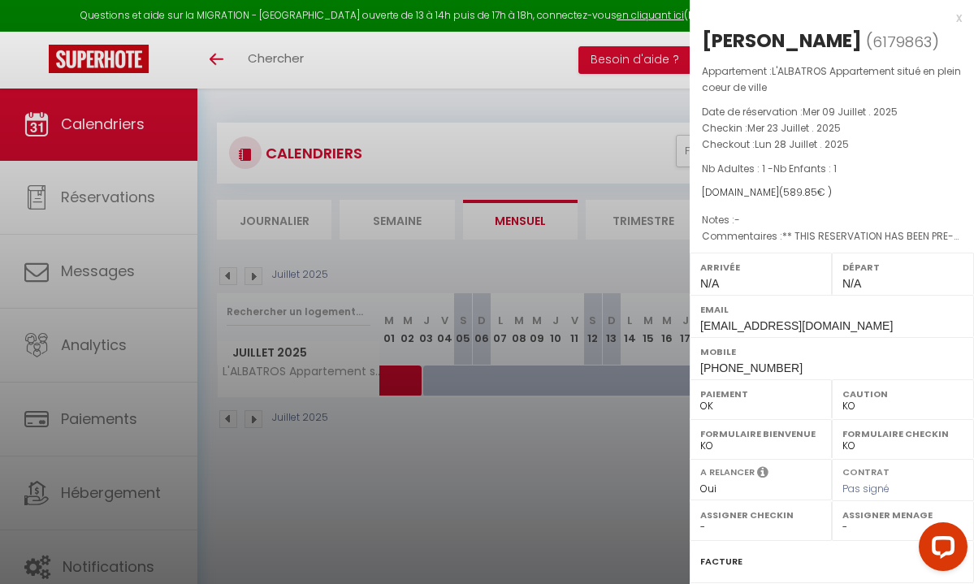
click at [544, 465] on div at bounding box center [487, 292] width 974 height 584
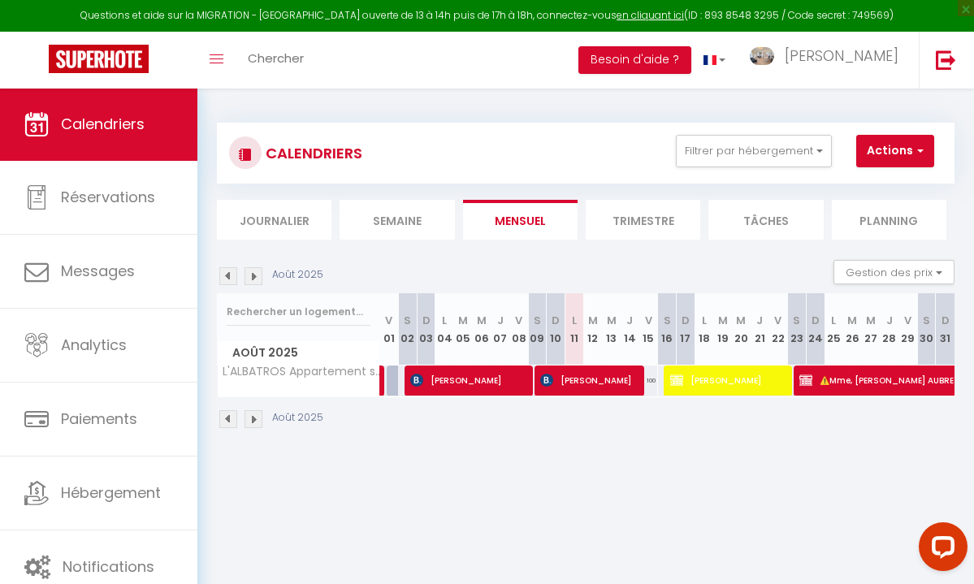
click at [227, 418] on img at bounding box center [228, 419] width 18 height 18
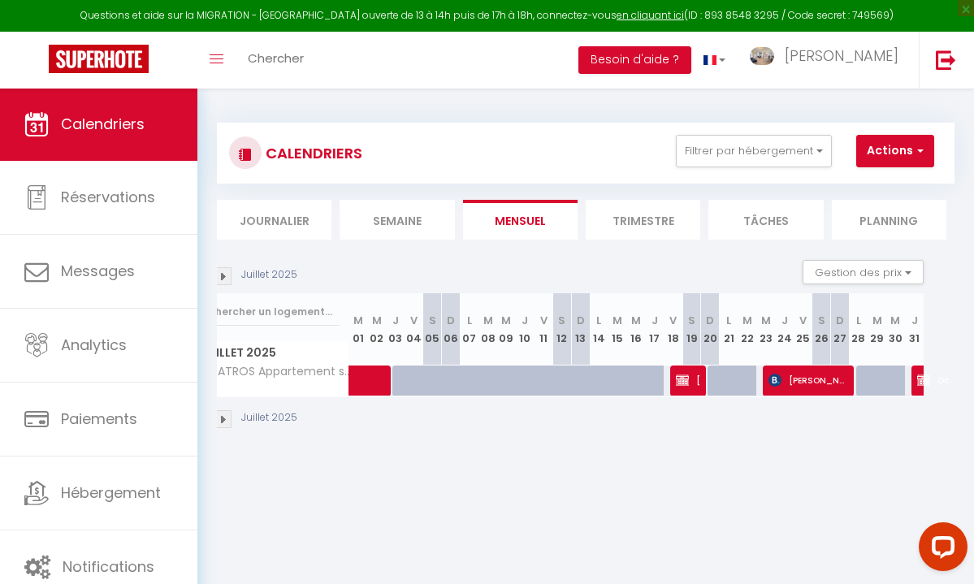
scroll to position [0, 31]
click at [818, 378] on span "GILLES LE LIEVRE" at bounding box center [808, 380] width 81 height 31
select select "OK"
select select "KO"
select select "0"
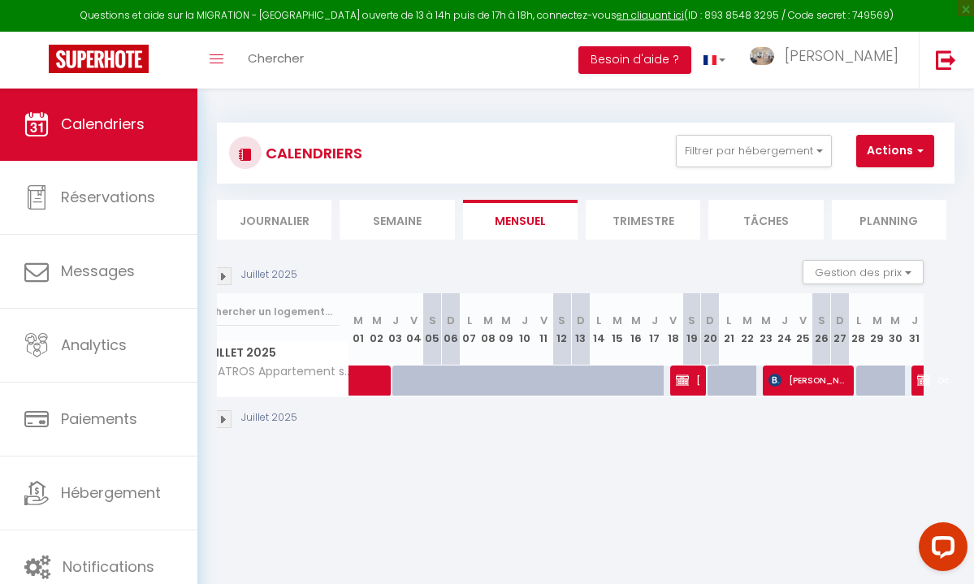
select select "0"
select select "1"
select select
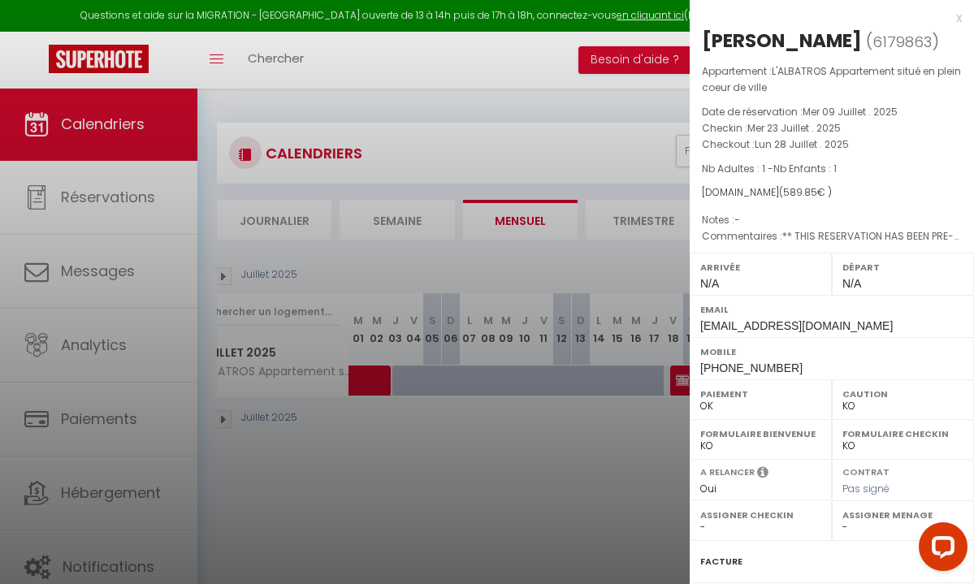
click at [591, 453] on div at bounding box center [487, 292] width 974 height 584
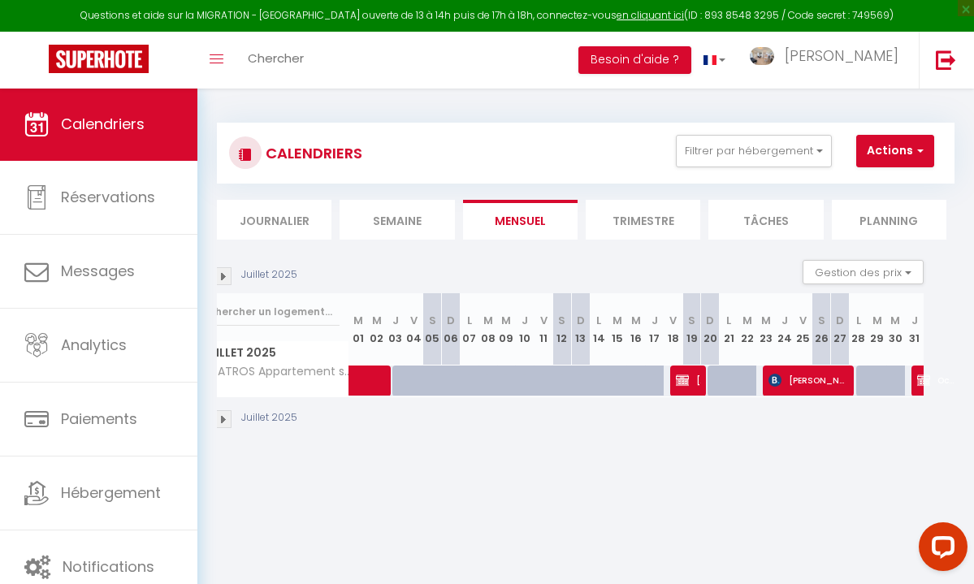
click at [224, 417] on img at bounding box center [223, 419] width 18 height 18
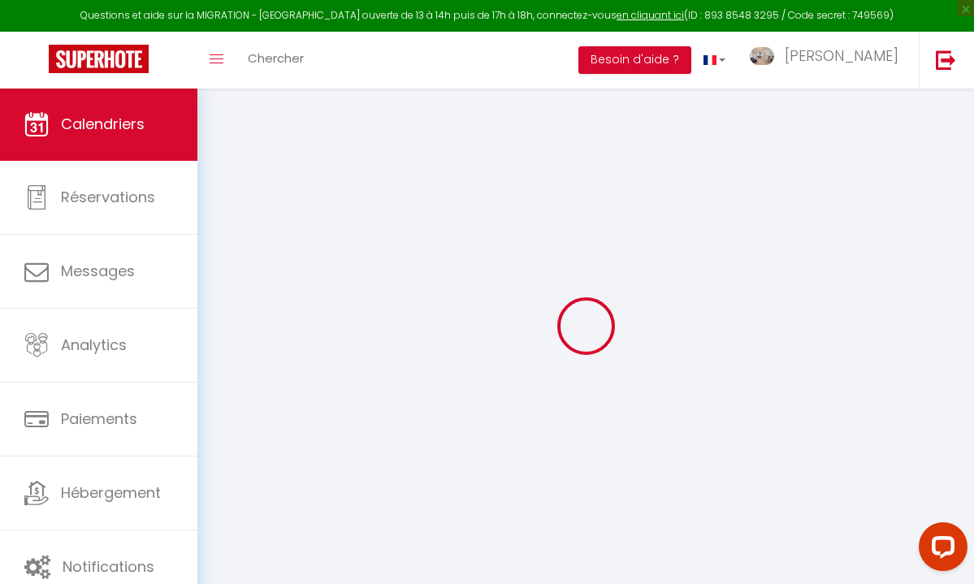
select select "KO"
select select "0"
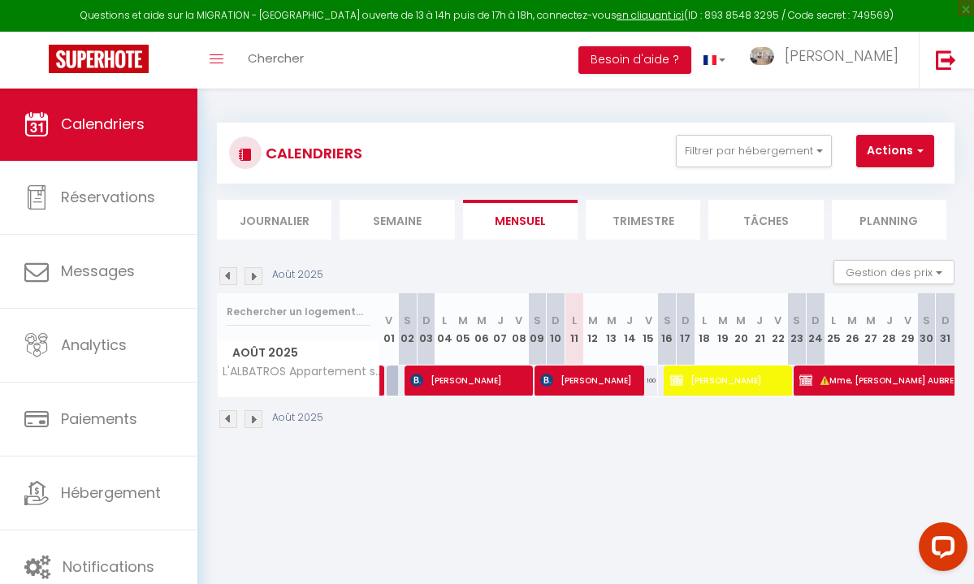
click at [472, 377] on span "[PERSON_NAME]" at bounding box center [469, 380] width 119 height 31
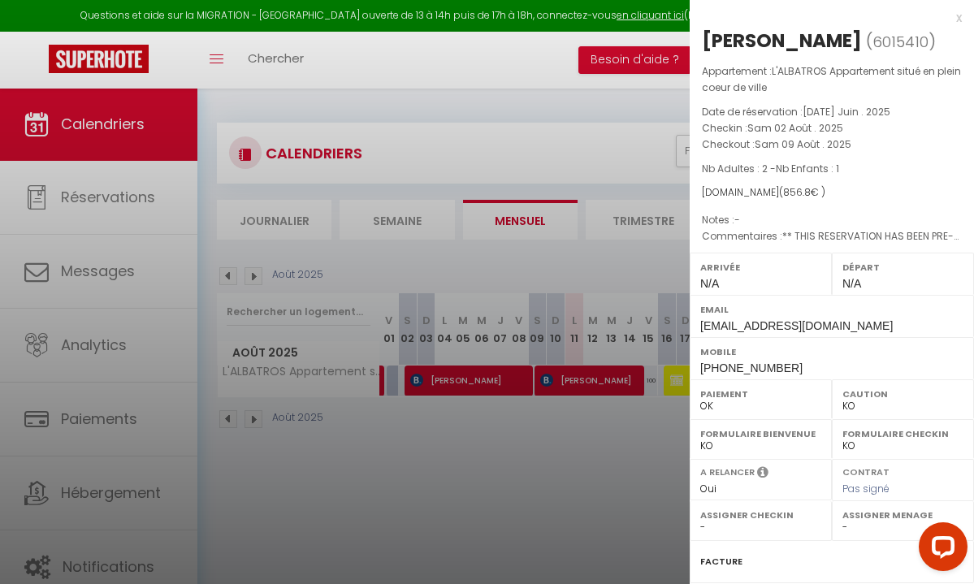
click at [487, 462] on div at bounding box center [487, 292] width 974 height 584
